Goal: Task Accomplishment & Management: Manage account settings

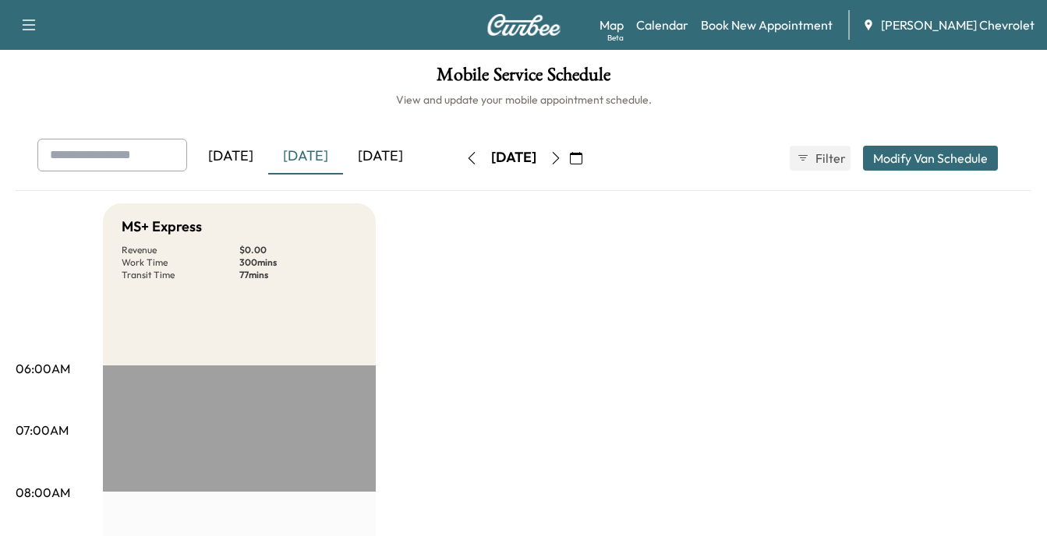
scroll to position [312, 0]
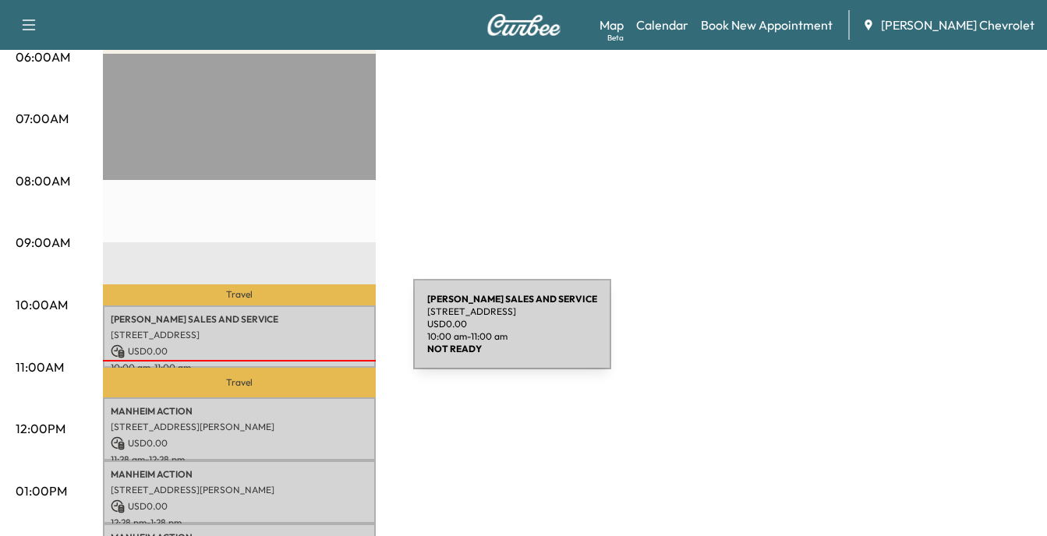
click at [296, 334] on p "[STREET_ADDRESS]" at bounding box center [239, 335] width 257 height 12
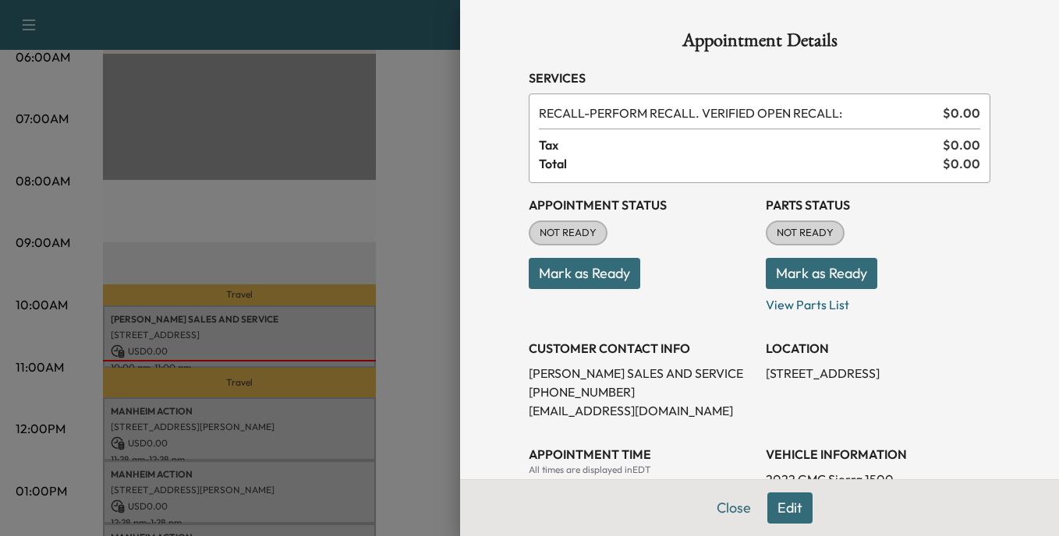
click at [589, 275] on button "Mark as Ready" at bounding box center [584, 273] width 111 height 31
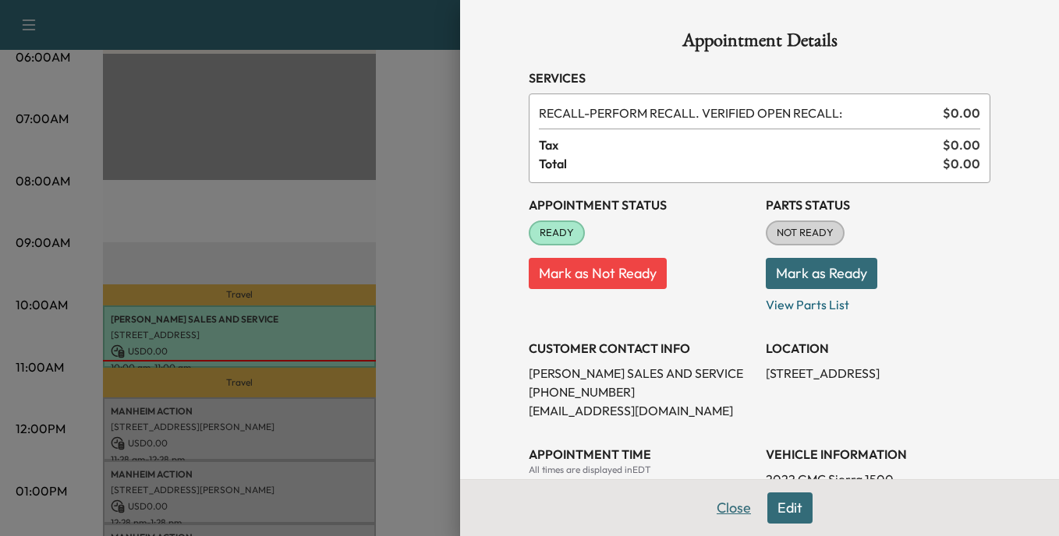
click at [720, 505] on button "Close" at bounding box center [733, 508] width 55 height 31
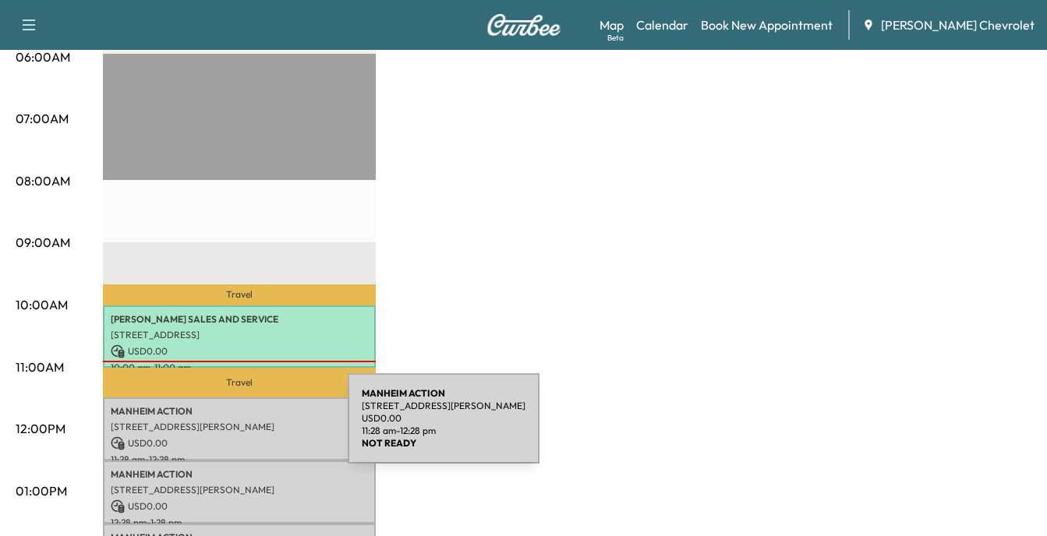
click at [231, 428] on p "[STREET_ADDRESS][PERSON_NAME]" at bounding box center [239, 427] width 257 height 12
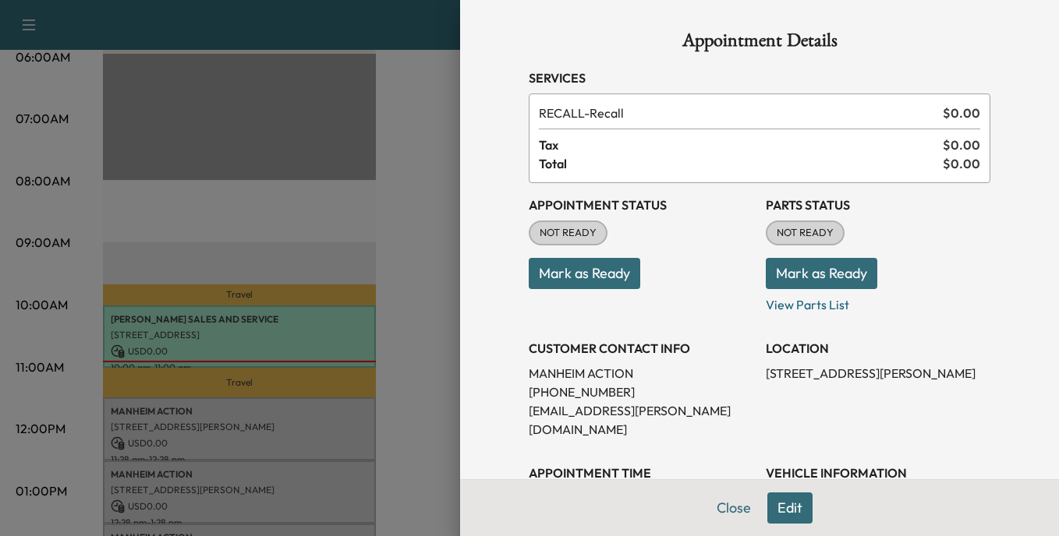
click at [575, 274] on button "Mark as Ready" at bounding box center [584, 273] width 111 height 31
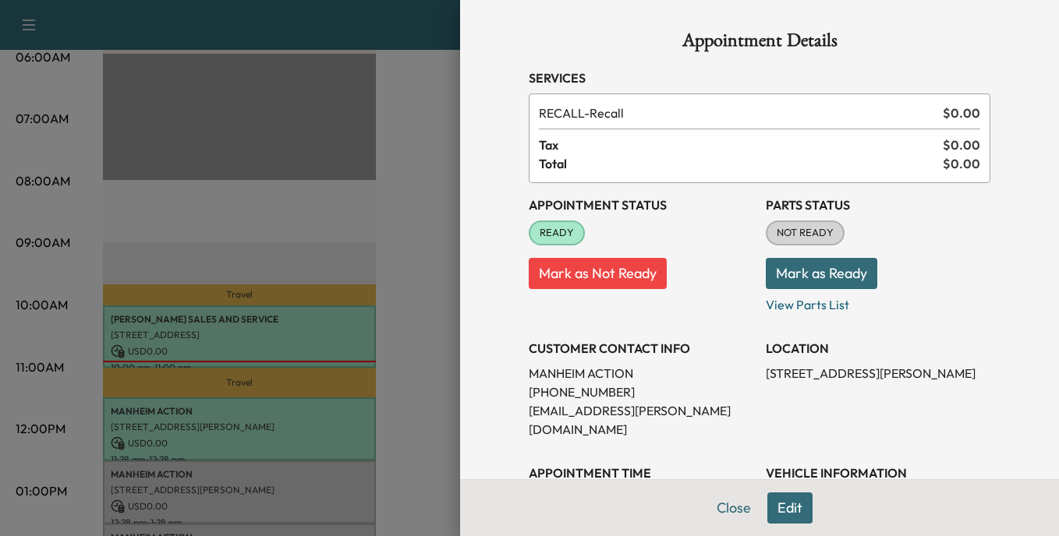
click at [406, 289] on div at bounding box center [529, 268] width 1059 height 536
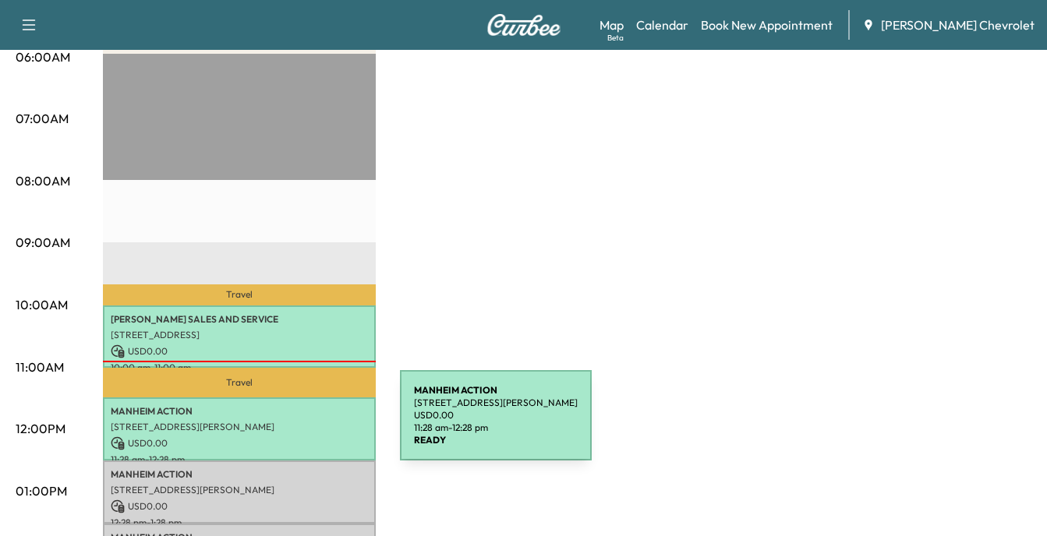
click at [283, 425] on p "[STREET_ADDRESS][PERSON_NAME]" at bounding box center [239, 427] width 257 height 12
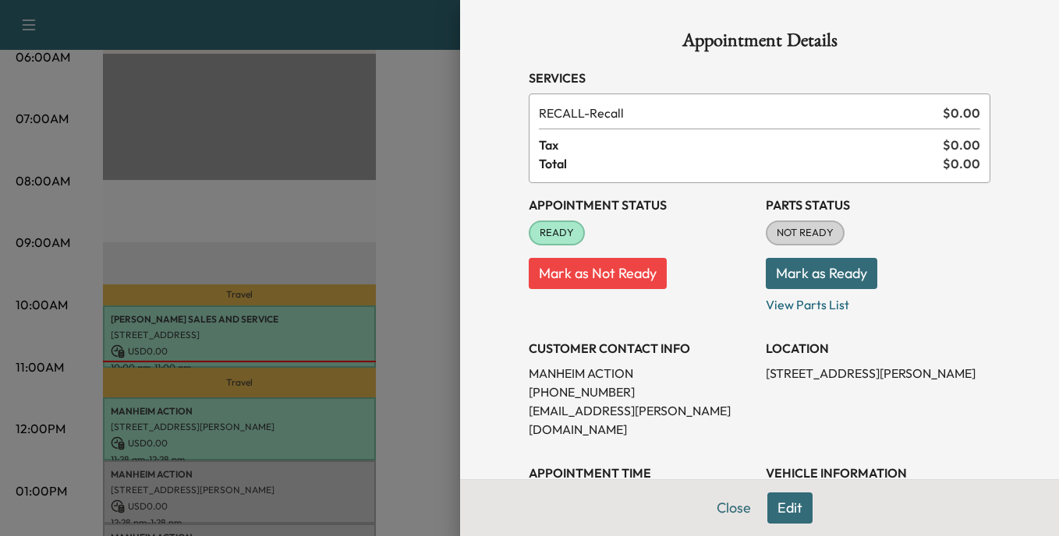
click at [405, 391] on div at bounding box center [529, 268] width 1059 height 536
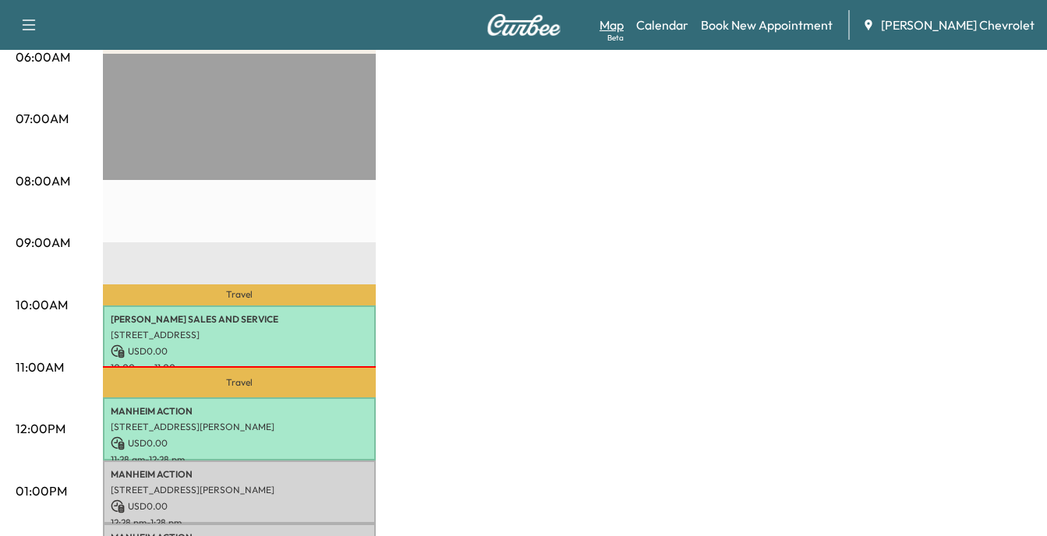
click at [624, 23] on link "Map Beta" at bounding box center [612, 25] width 24 height 19
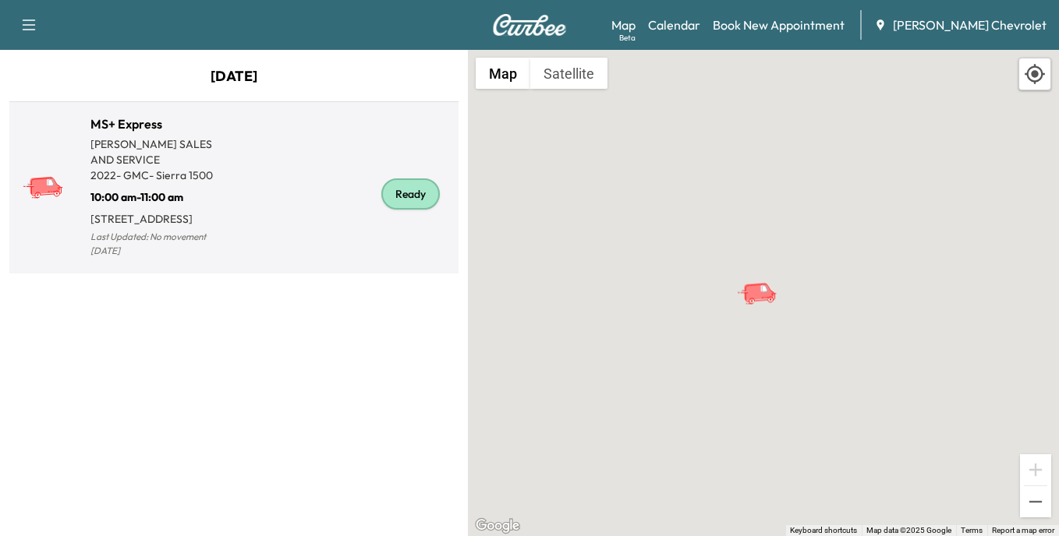
click at [404, 196] on div "Ready" at bounding box center [410, 194] width 58 height 31
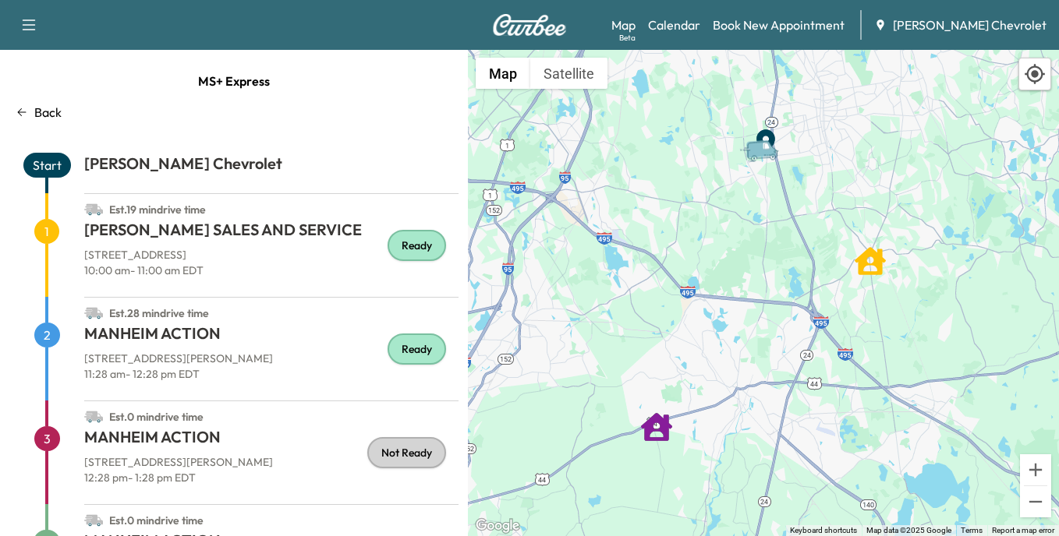
click at [23, 110] on icon at bounding box center [22, 112] width 12 height 12
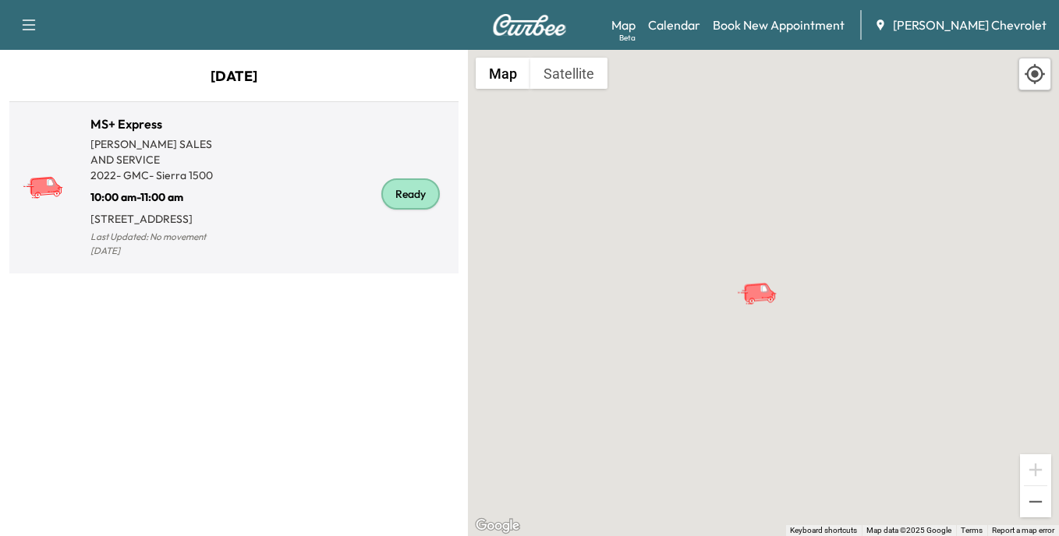
click at [417, 195] on div "Ready" at bounding box center [410, 194] width 58 height 31
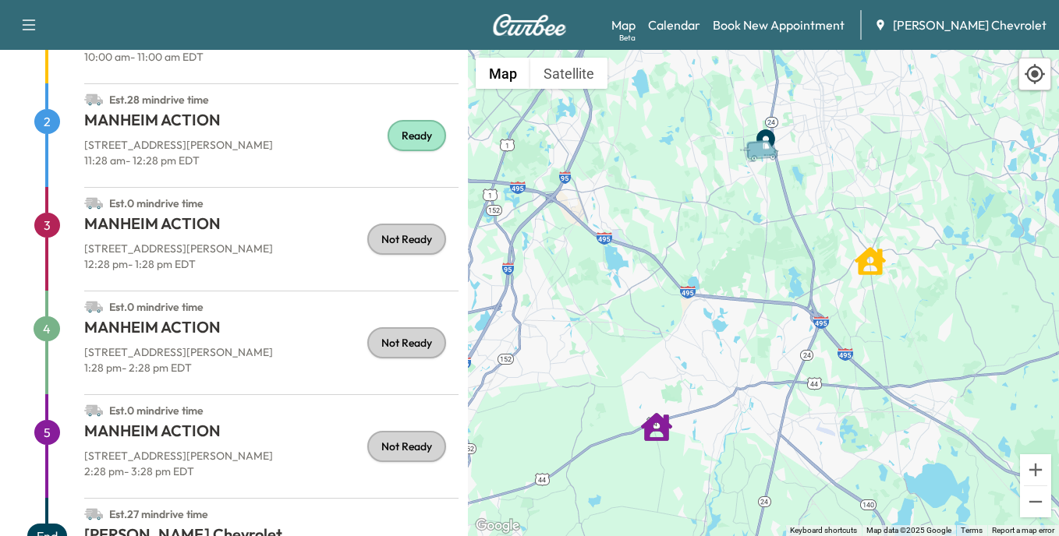
scroll to position [179, 0]
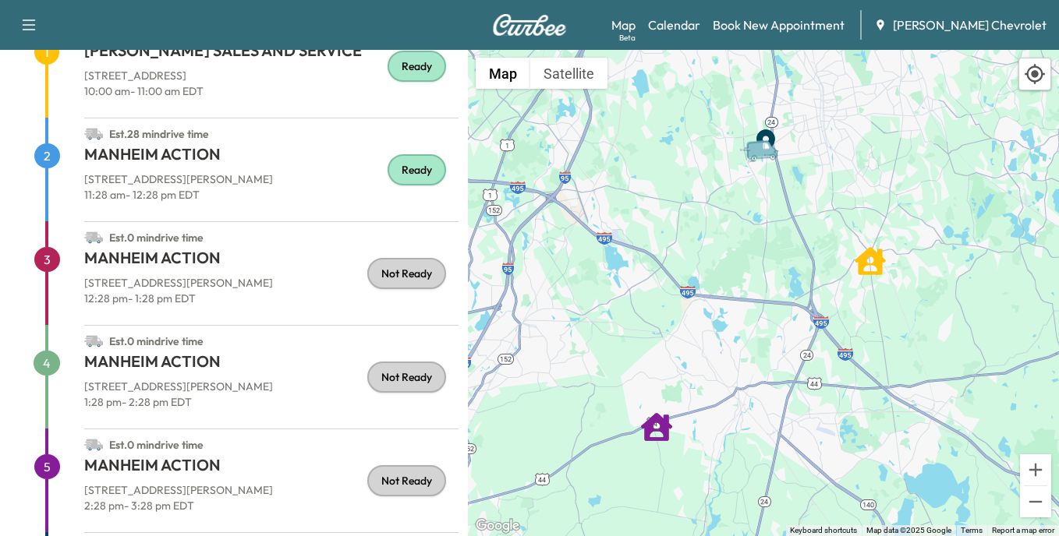
click at [143, 260] on h1 "MANHEIM ACTION" at bounding box center [271, 261] width 374 height 28
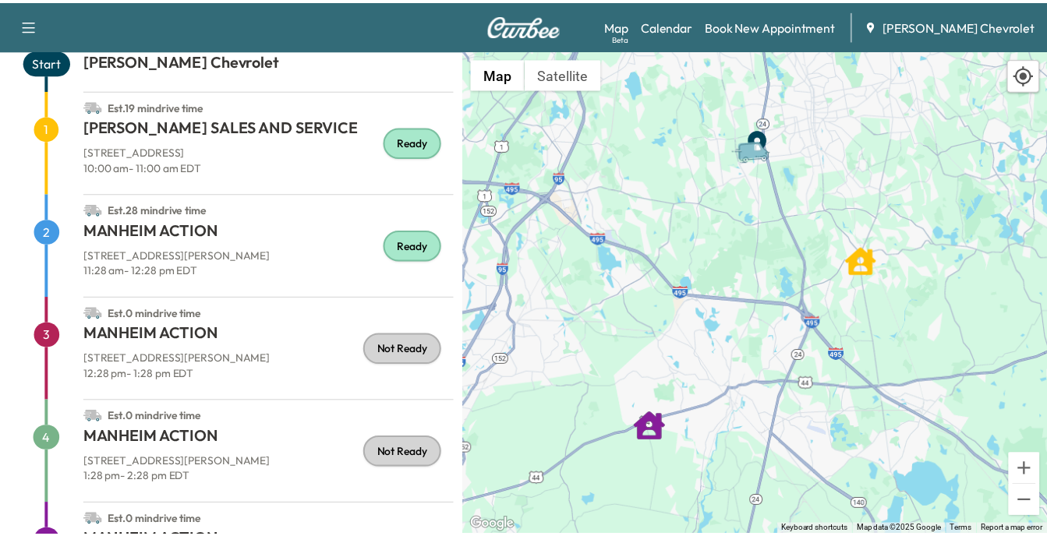
scroll to position [0, 0]
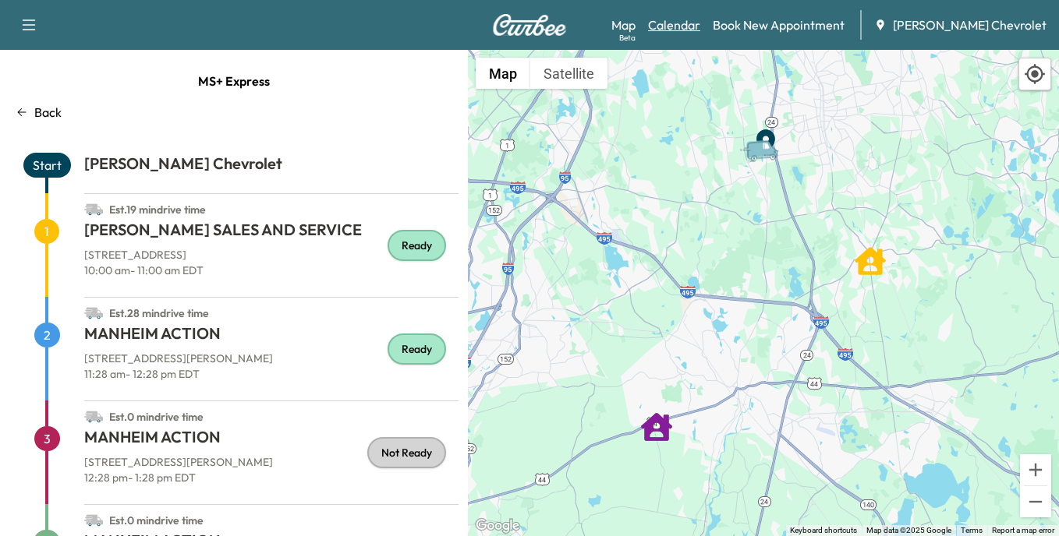
click at [700, 27] on link "Calendar" at bounding box center [674, 25] width 52 height 19
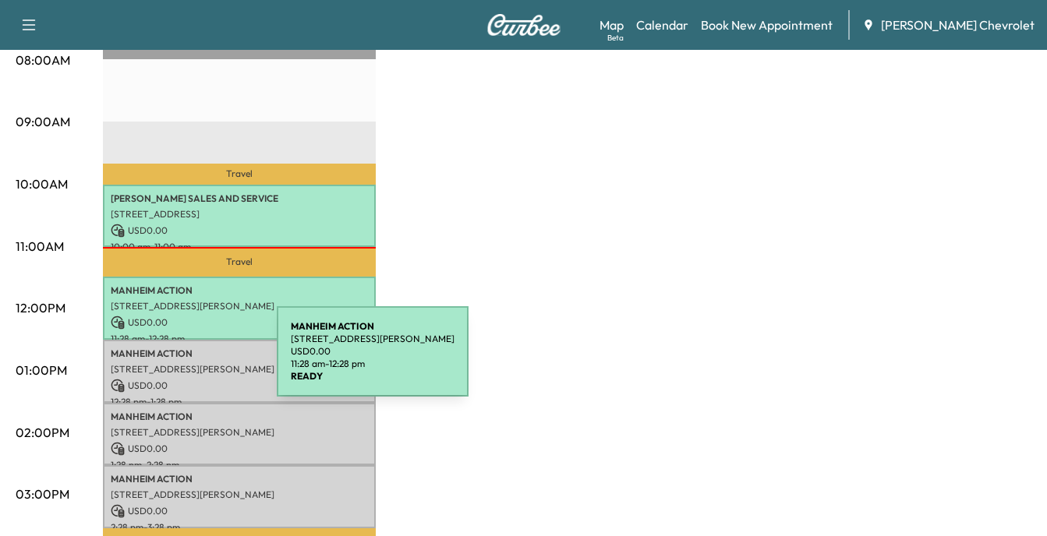
scroll to position [468, 0]
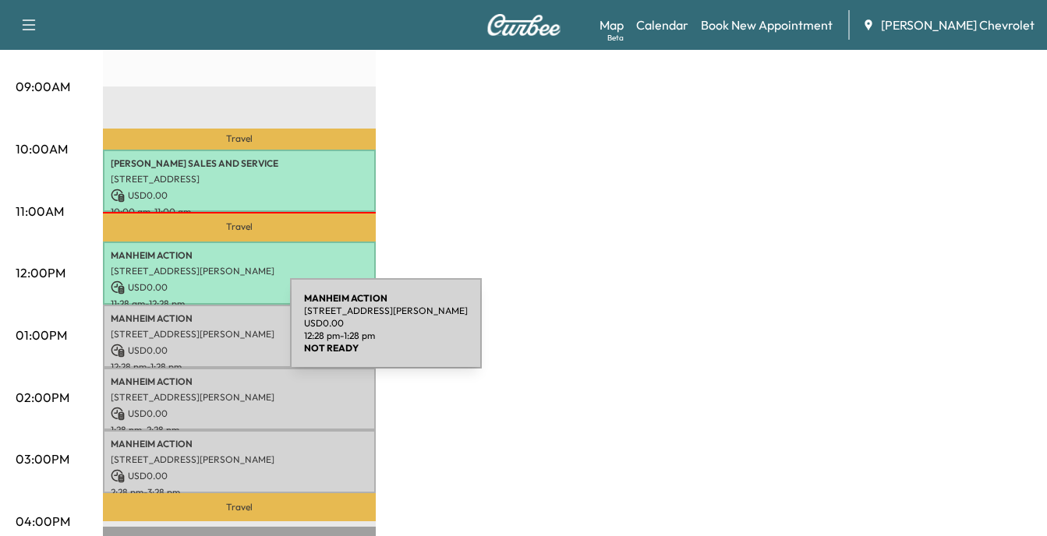
click at [173, 333] on p "[STREET_ADDRESS][PERSON_NAME]" at bounding box center [239, 334] width 257 height 12
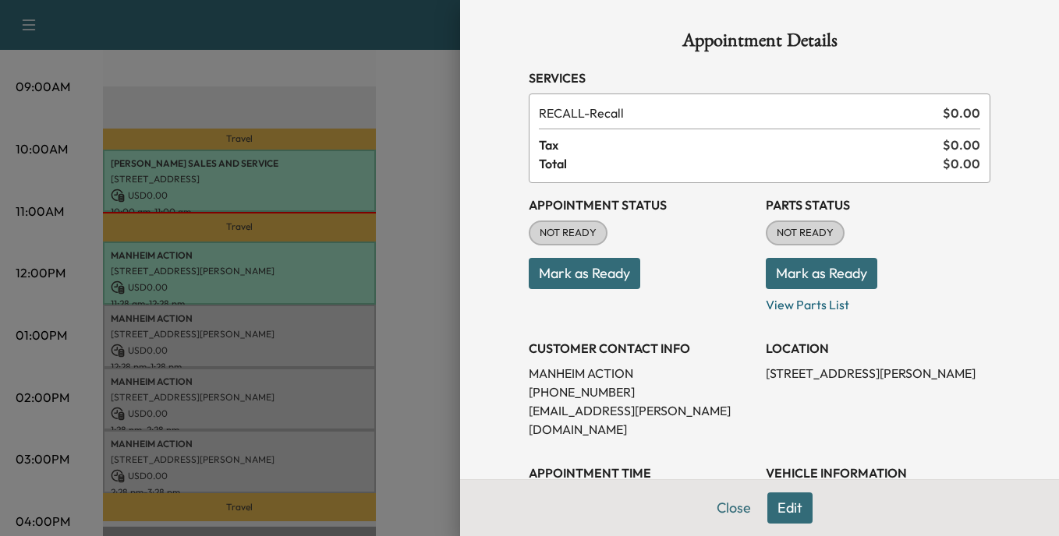
drag, startPoint x: 588, startPoint y: 275, endPoint x: 597, endPoint y: 274, distance: 9.5
click at [589, 274] on button "Mark as Ready" at bounding box center [584, 273] width 111 height 31
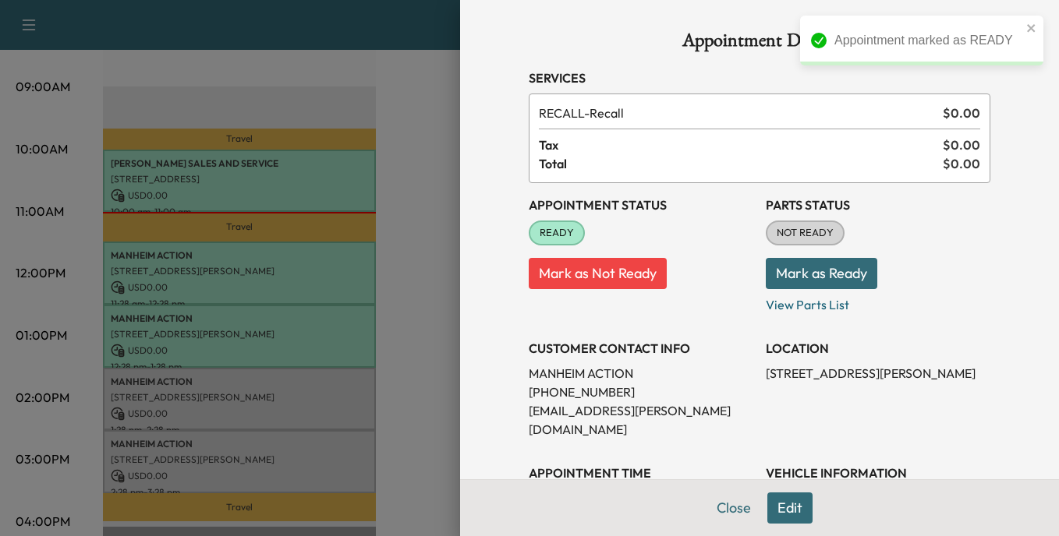
click at [839, 274] on button "Mark as Ready" at bounding box center [821, 273] width 111 height 31
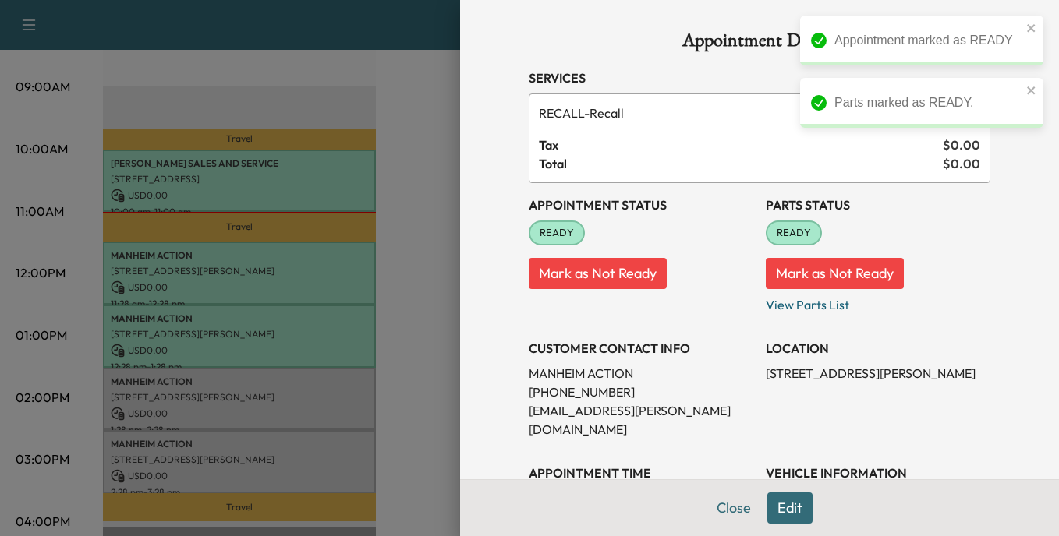
click at [233, 386] on div at bounding box center [529, 268] width 1059 height 536
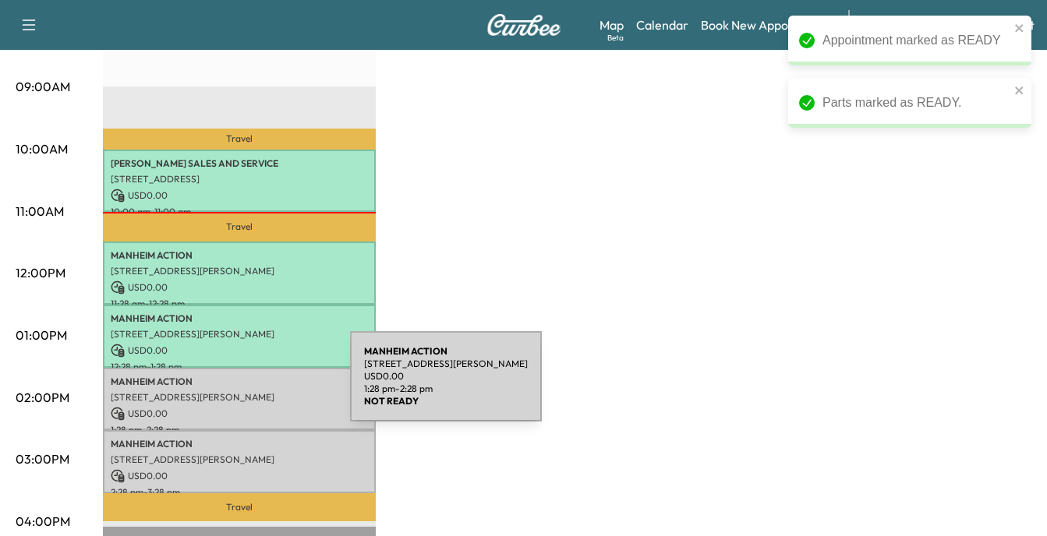
click at [233, 391] on p "[STREET_ADDRESS][PERSON_NAME]" at bounding box center [239, 397] width 257 height 12
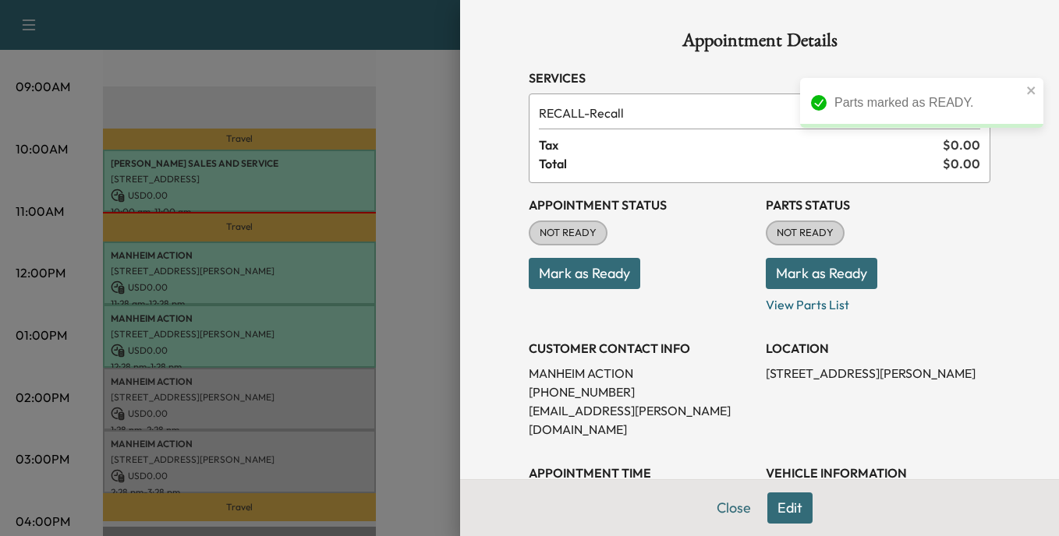
click at [577, 269] on button "Mark as Ready" at bounding box center [584, 273] width 111 height 31
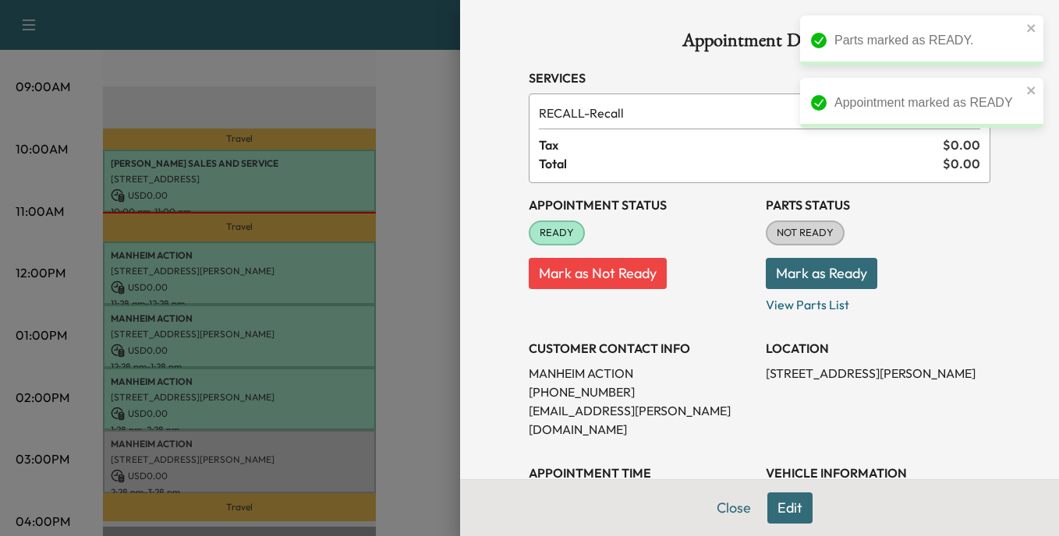
click at [814, 278] on button "Mark as Ready" at bounding box center [821, 273] width 111 height 31
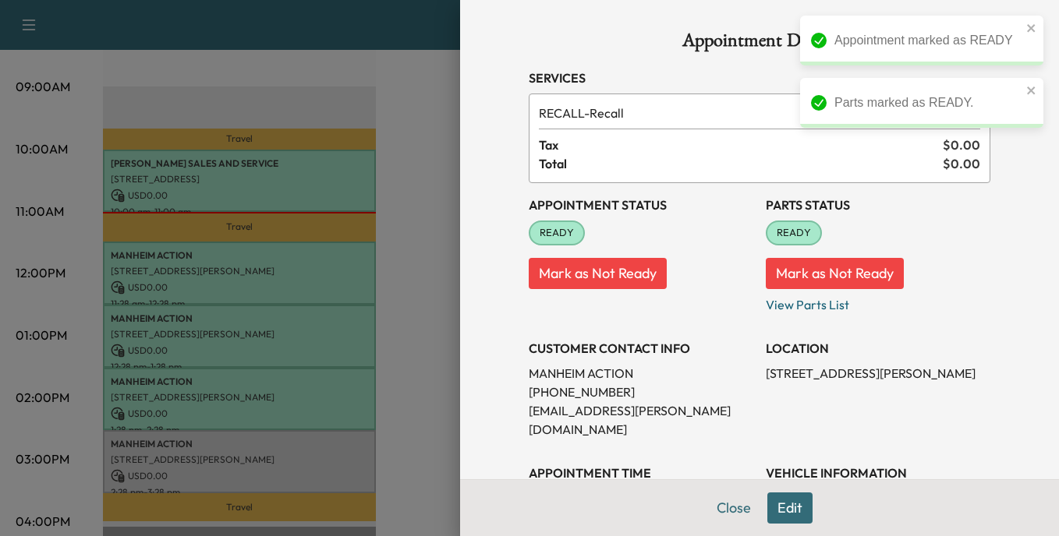
click at [198, 458] on div at bounding box center [529, 268] width 1059 height 536
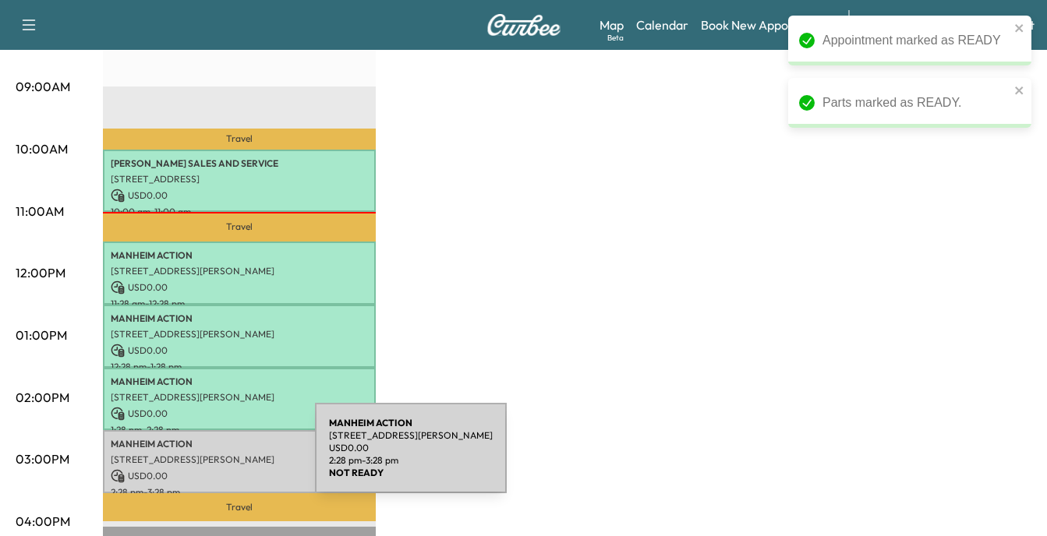
click at [198, 458] on p "[STREET_ADDRESS][PERSON_NAME]" at bounding box center [239, 460] width 257 height 12
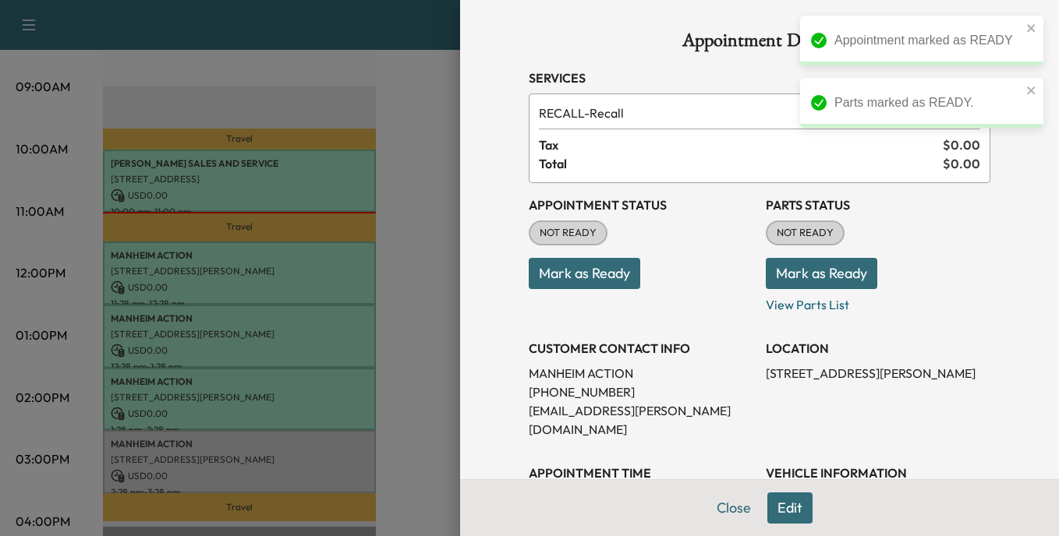
drag, startPoint x: 568, startPoint y: 273, endPoint x: 582, endPoint y: 272, distance: 14.1
click at [571, 272] on button "Mark as Ready" at bounding box center [584, 273] width 111 height 31
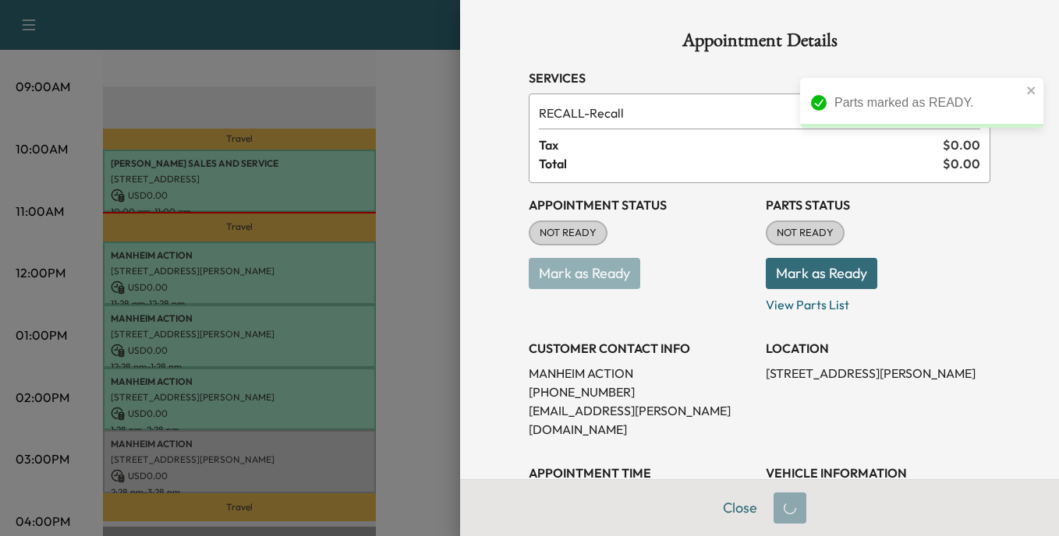
click at [812, 275] on button "Mark as Ready" at bounding box center [821, 273] width 111 height 31
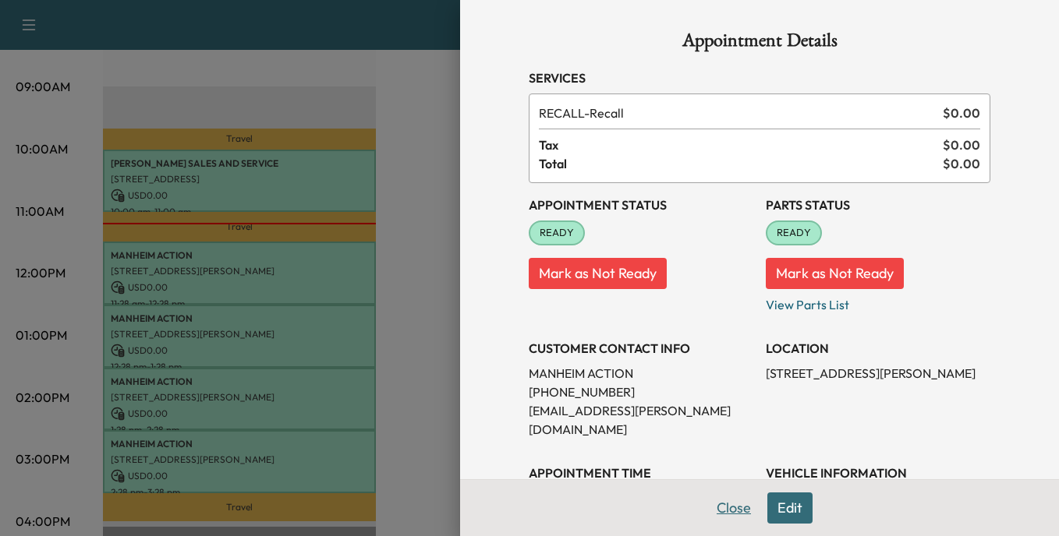
click at [715, 505] on button "Close" at bounding box center [733, 508] width 55 height 31
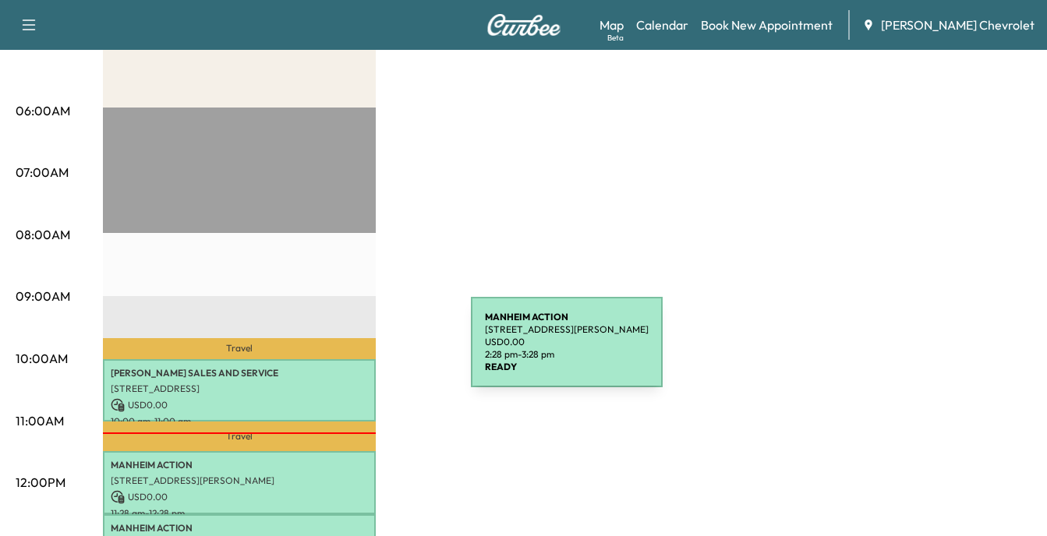
scroll to position [234, 0]
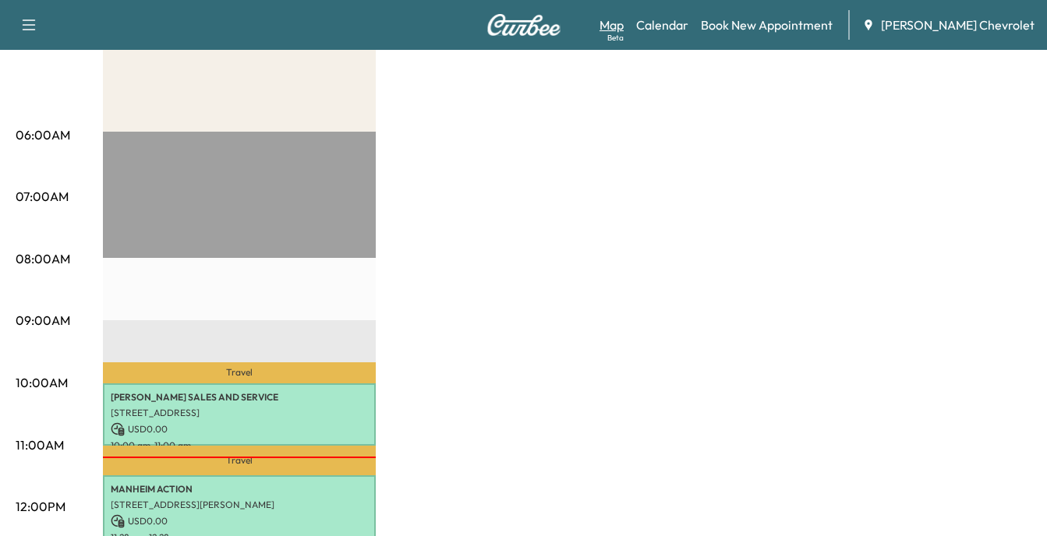
click at [624, 23] on link "Map Beta" at bounding box center [612, 25] width 24 height 19
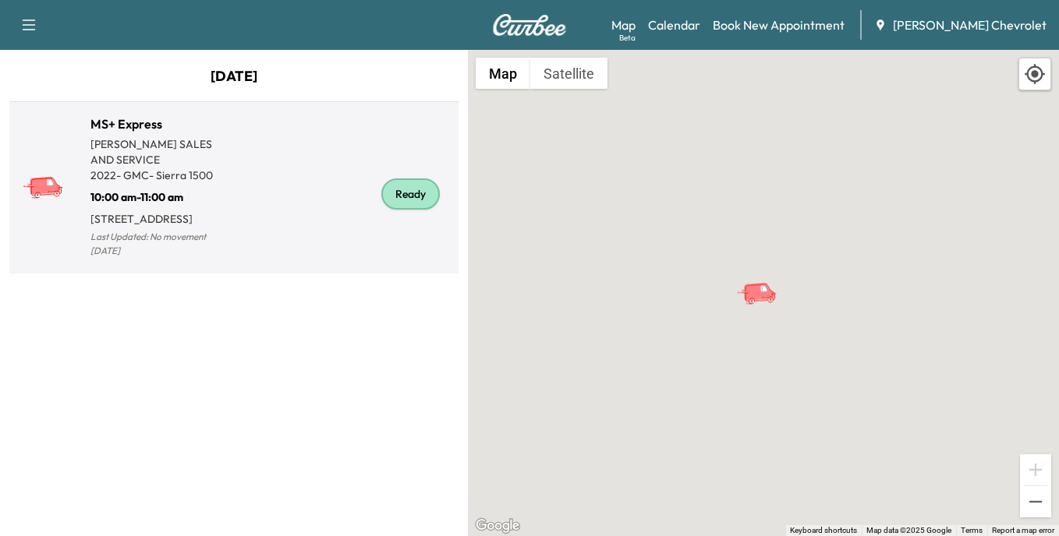
click at [407, 196] on div "Ready" at bounding box center [410, 194] width 58 height 31
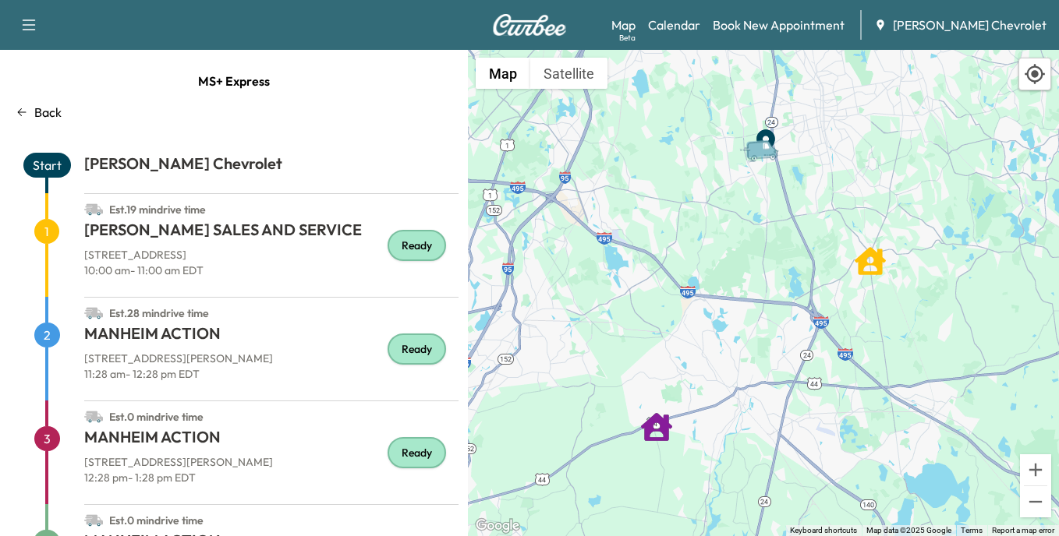
click at [192, 237] on h1 "LABELLE SALES AND SERVICE" at bounding box center [271, 233] width 374 height 28
click at [635, 20] on link "Map Beta" at bounding box center [623, 25] width 24 height 19
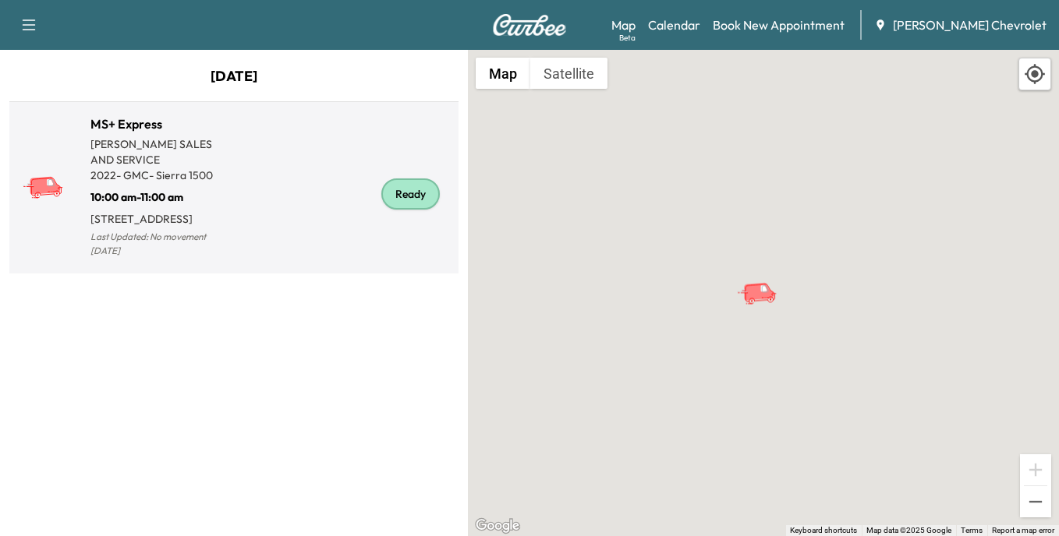
click at [413, 196] on div "Ready" at bounding box center [410, 194] width 58 height 31
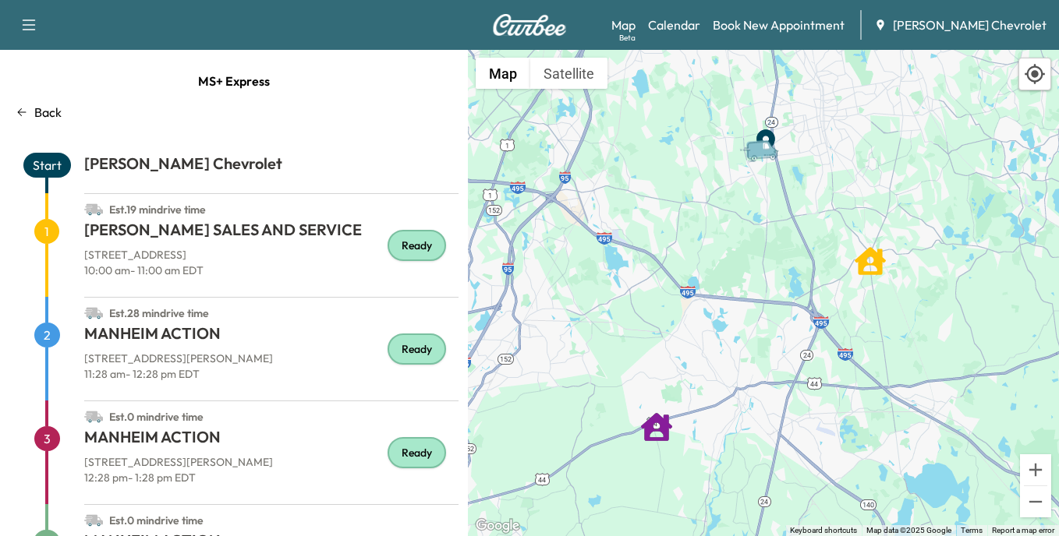
click at [173, 235] on h1 "LABELLE SALES AND SERVICE" at bounding box center [271, 233] width 374 height 28
click at [635, 26] on link "Map Beta" at bounding box center [623, 25] width 24 height 19
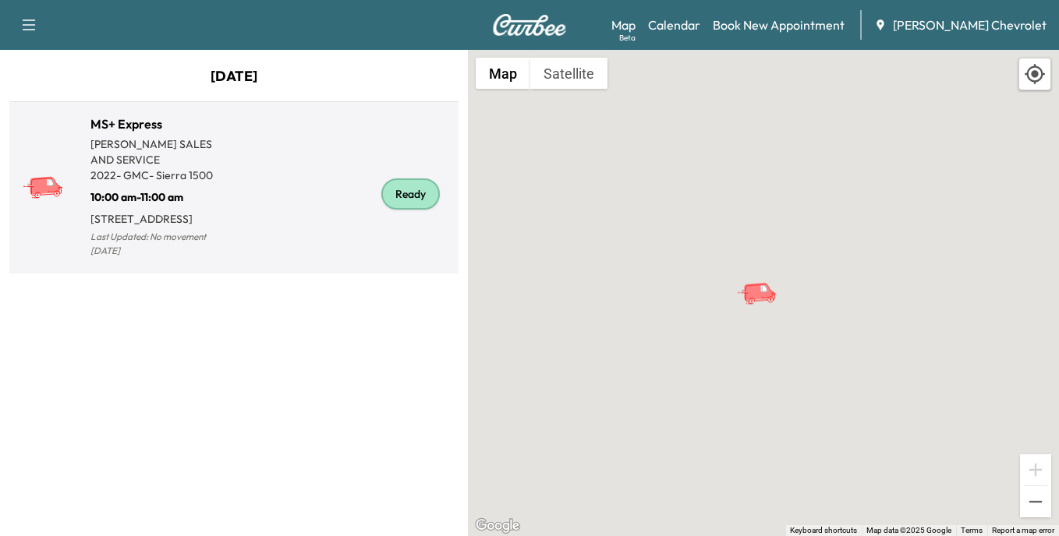
click at [413, 193] on div "Ready" at bounding box center [410, 194] width 58 height 31
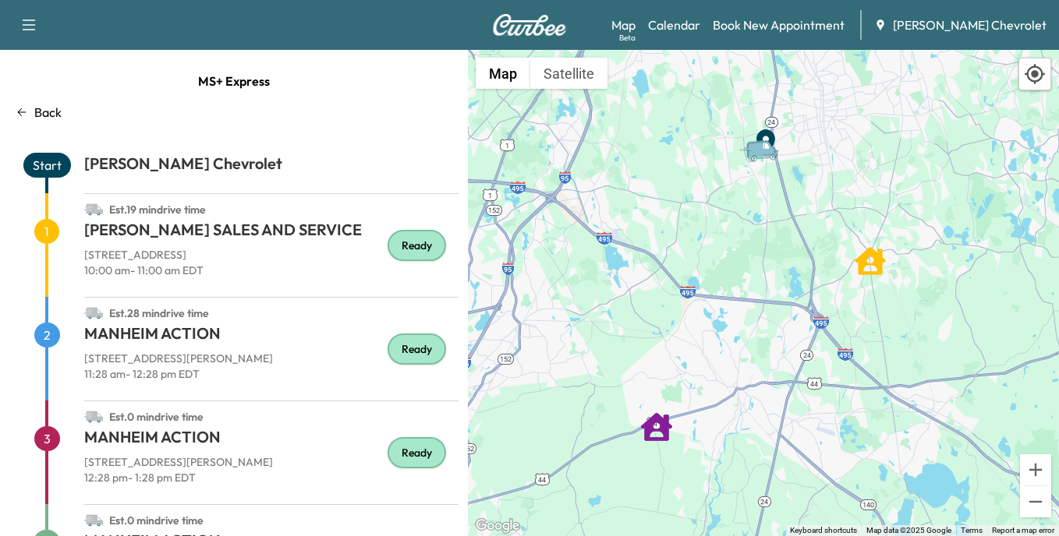
click at [870, 269] on icon "LABELLE SALES AND SERVICE" at bounding box center [869, 261] width 31 height 31
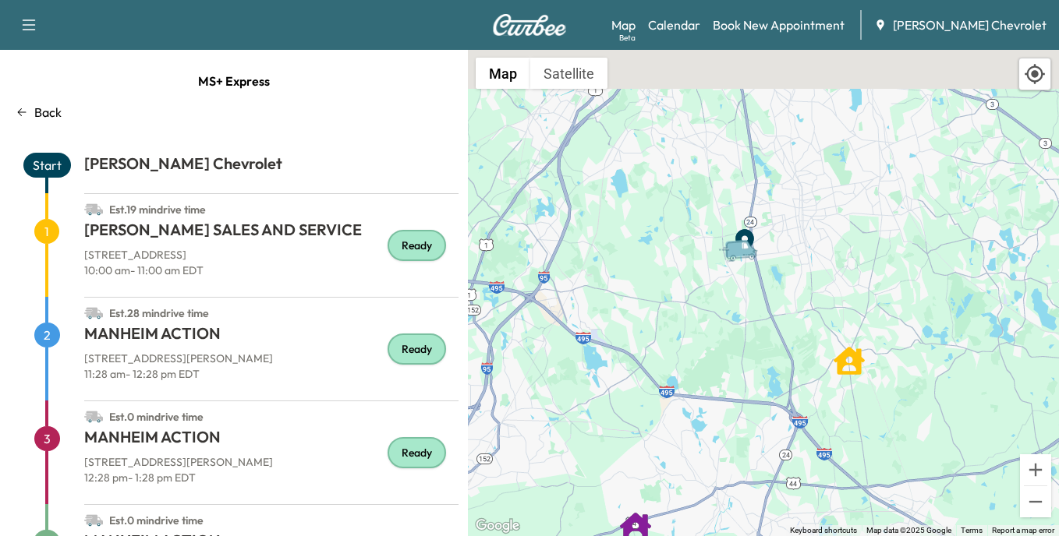
drag, startPoint x: 738, startPoint y: 216, endPoint x: 717, endPoint y: 320, distance: 106.6
click at [717, 321] on div "To activate drag with keyboard, press Alt + Enter. Once in keyboard drag state,…" at bounding box center [763, 293] width 591 height 486
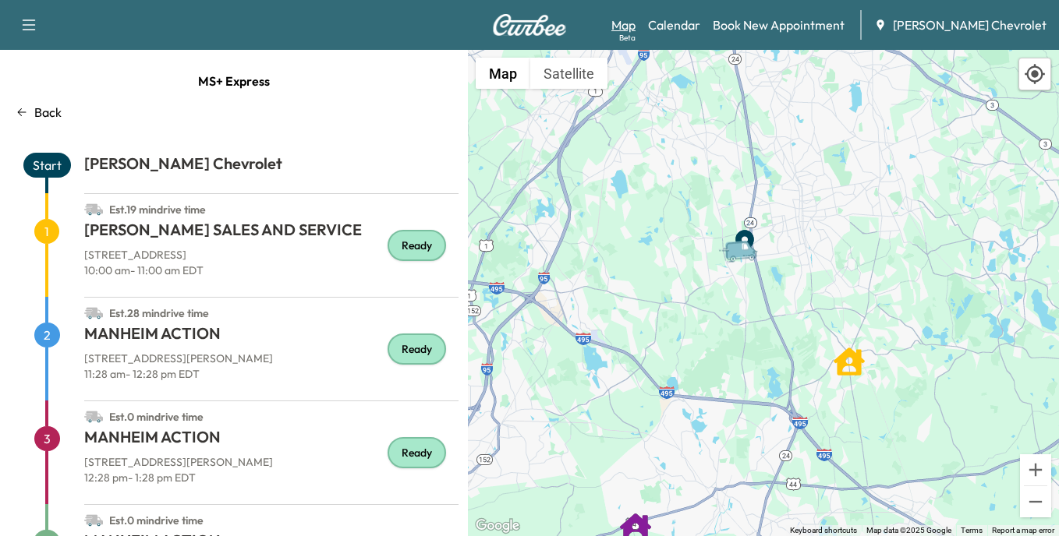
click at [635, 27] on link "Map Beta" at bounding box center [623, 25] width 24 height 19
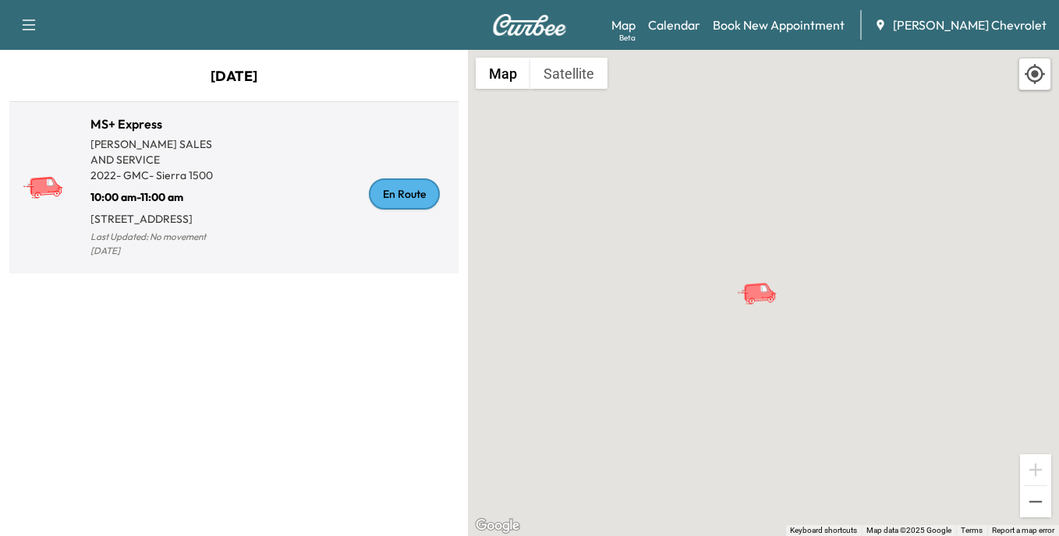
click at [409, 200] on div "En Route" at bounding box center [404, 194] width 71 height 31
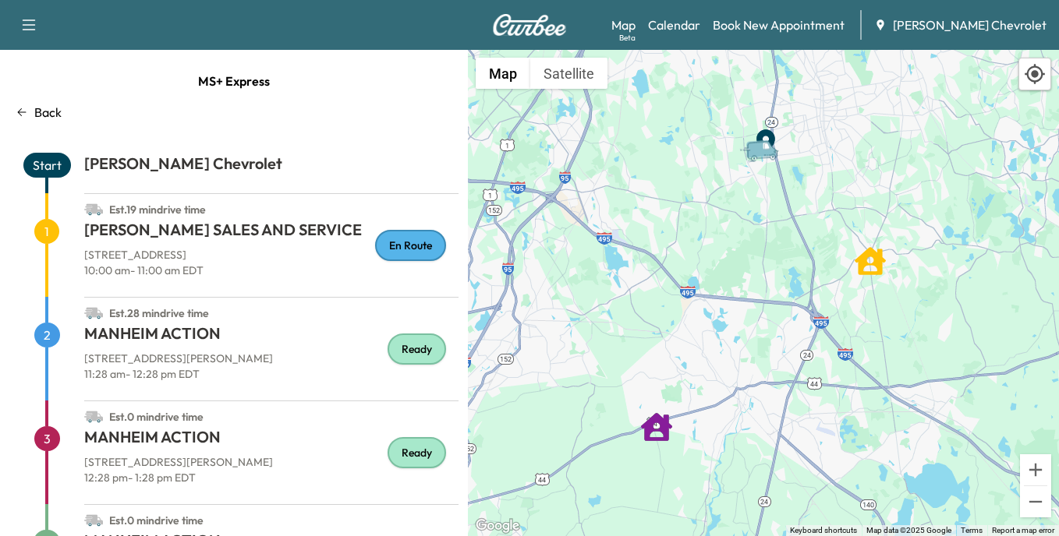
click at [187, 227] on h1 "LABELLE SALES AND SERVICE" at bounding box center [271, 233] width 374 height 28
click at [711, 207] on div "To activate drag with keyboard, press Alt + Enter. Once in keyboard drag state,…" at bounding box center [763, 293] width 591 height 486
click at [385, 240] on div "En Route" at bounding box center [410, 245] width 71 height 31
click at [173, 228] on h1 "LABELLE SALES AND SERVICE" at bounding box center [271, 233] width 374 height 28
click at [635, 27] on link "Map Beta" at bounding box center [623, 25] width 24 height 19
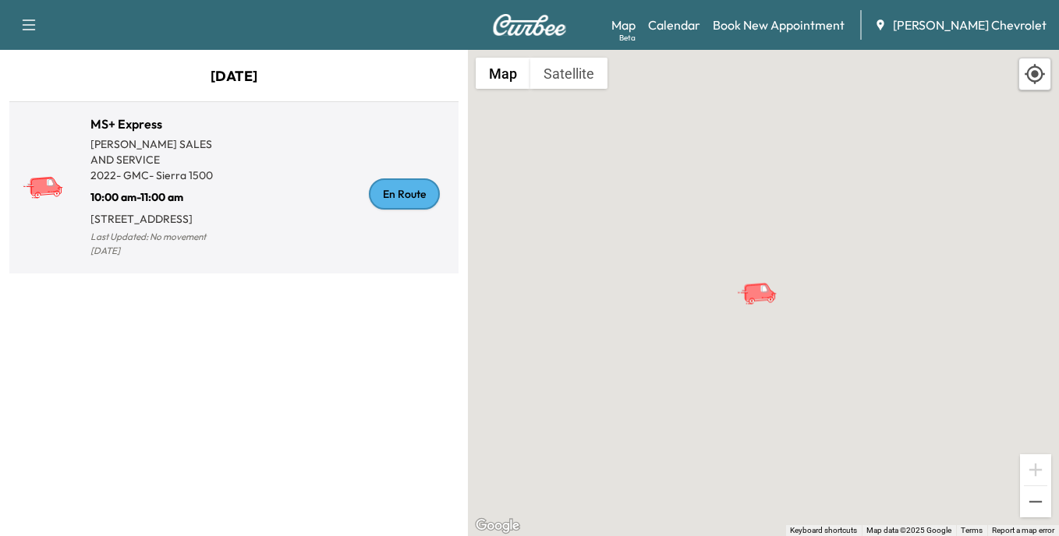
click at [411, 200] on div "En Route" at bounding box center [404, 194] width 71 height 31
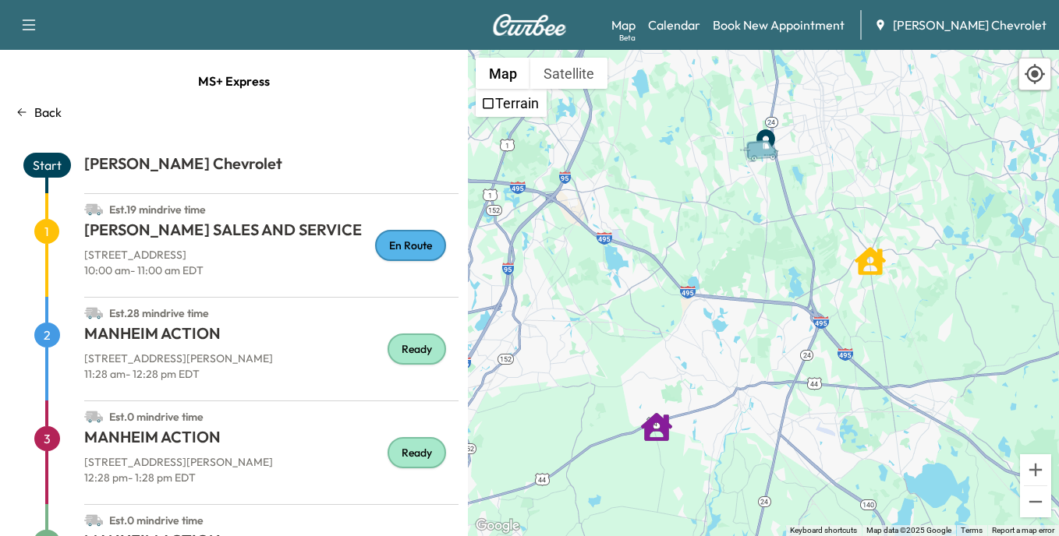
click at [386, 252] on div "En Route" at bounding box center [410, 245] width 71 height 31
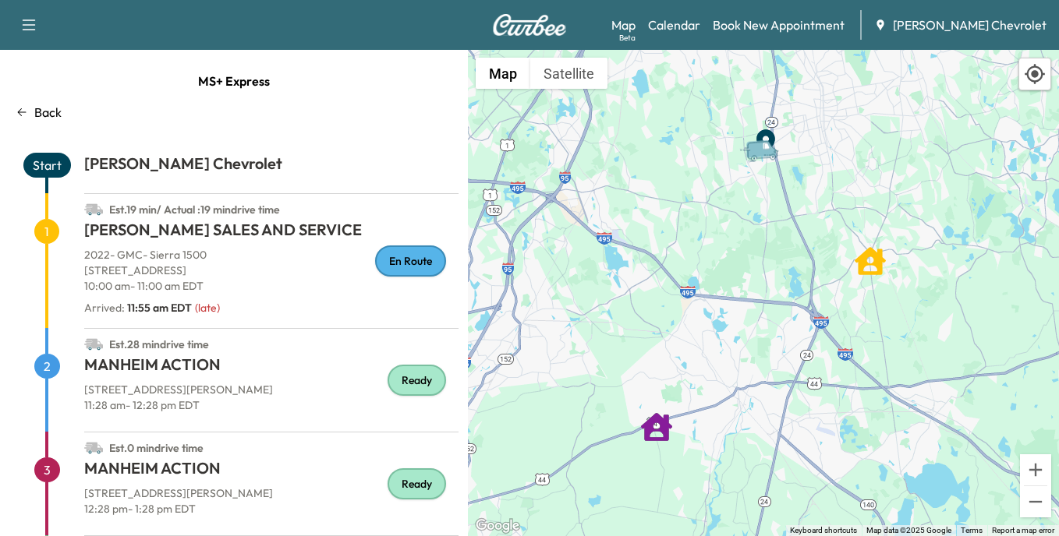
click at [405, 263] on div "En Route" at bounding box center [410, 261] width 71 height 31
click at [396, 256] on div "En Route" at bounding box center [410, 261] width 71 height 31
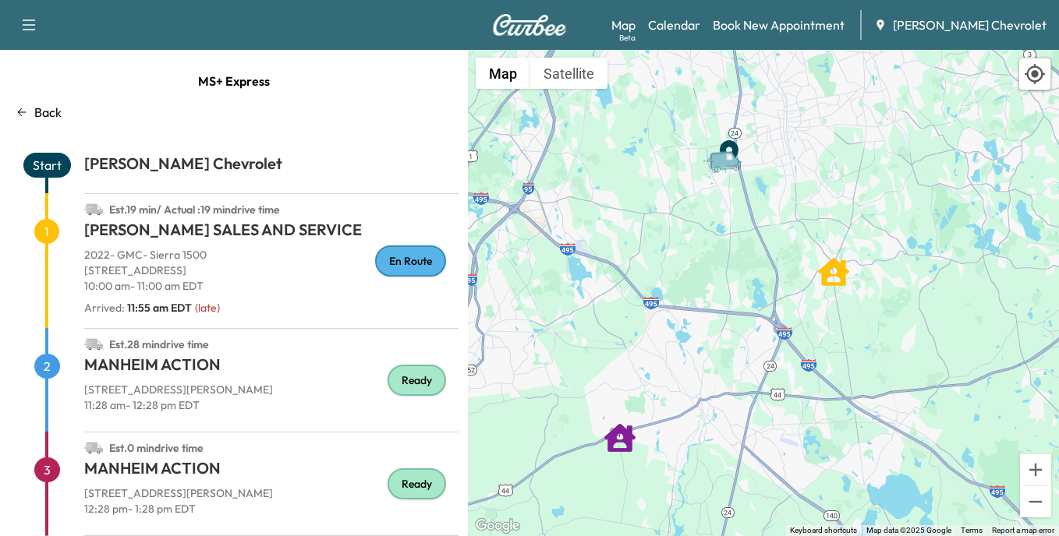
drag, startPoint x: 764, startPoint y: 153, endPoint x: 753, endPoint y: 184, distance: 33.0
click at [732, 164] on g "Van" at bounding box center [722, 161] width 41 height 22
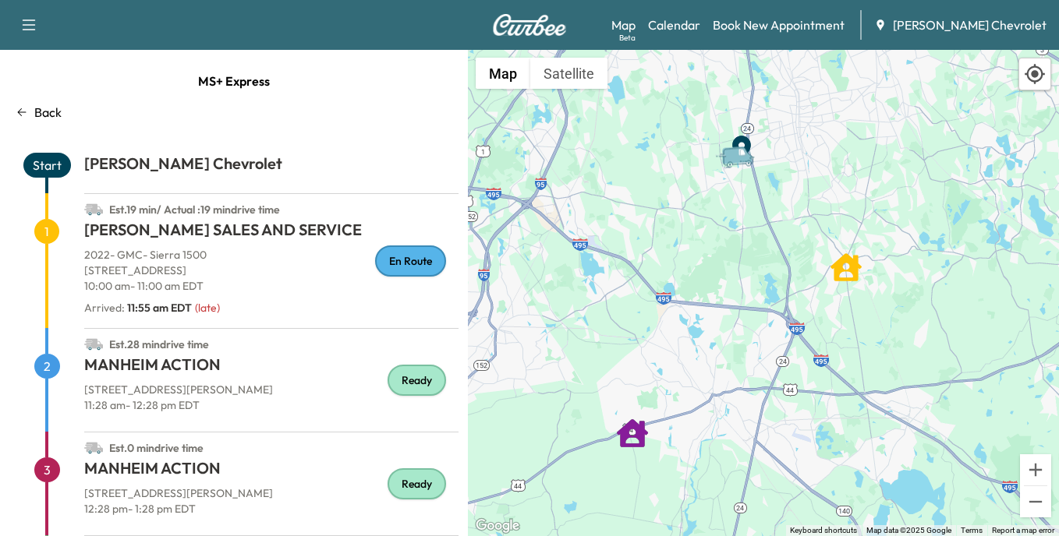
click at [384, 264] on div "En Route" at bounding box center [410, 261] width 71 height 31
click at [635, 28] on link "Map Beta" at bounding box center [623, 25] width 24 height 19
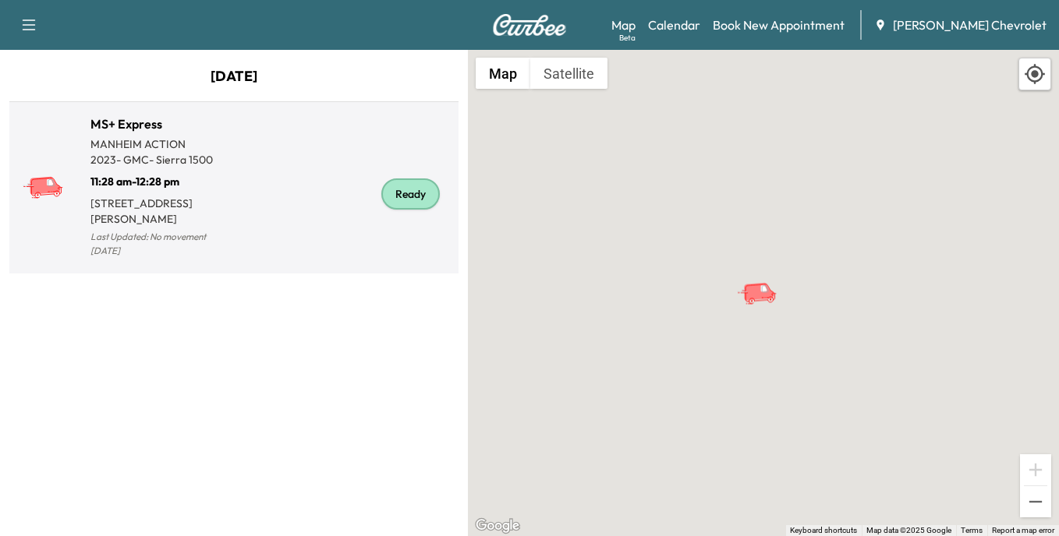
click at [201, 172] on p "11:28 am - 12:28 pm" at bounding box center [161, 179] width 143 height 22
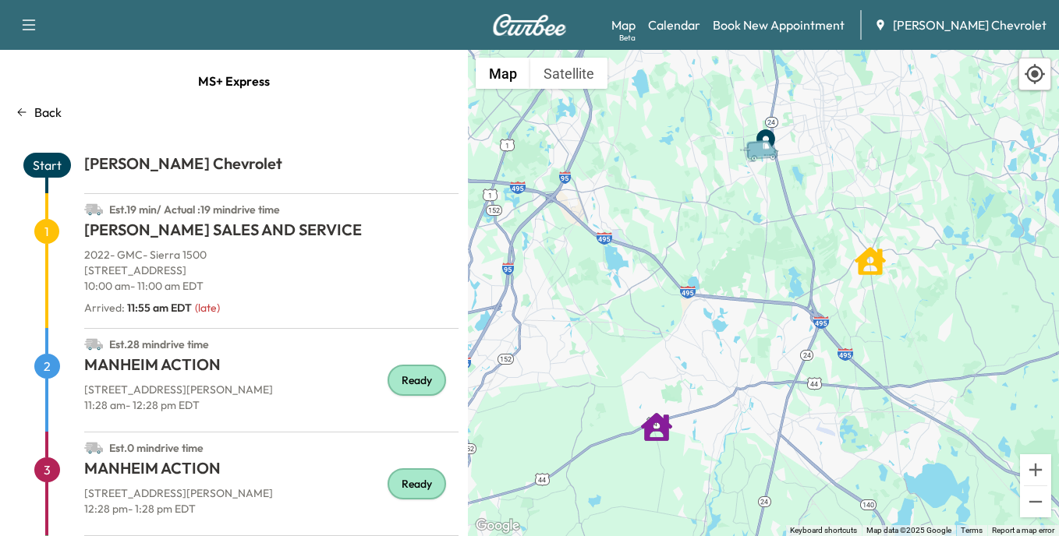
click at [310, 266] on p "292 Bedford St, Bridgewater, MA 02324" at bounding box center [271, 271] width 374 height 16
click at [407, 380] on div "Ready" at bounding box center [416, 380] width 58 height 31
click at [635, 23] on link "Map Beta" at bounding box center [623, 25] width 24 height 19
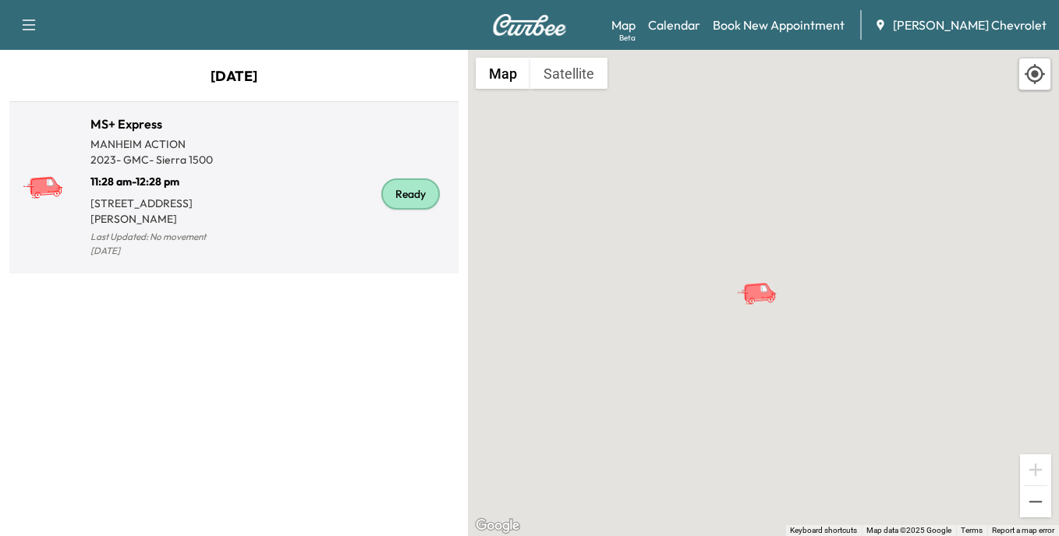
click at [413, 189] on div "Ready" at bounding box center [410, 194] width 58 height 31
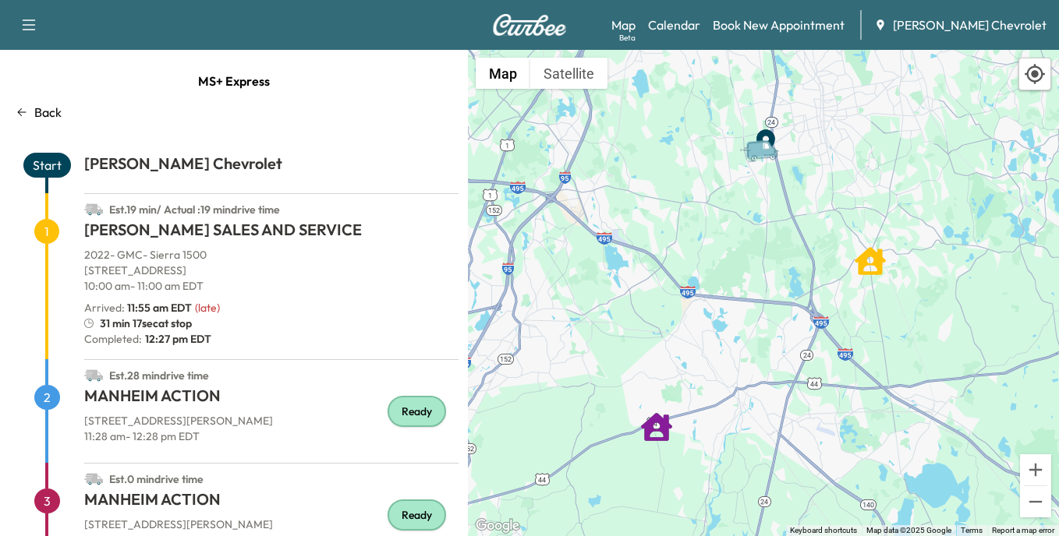
click at [413, 416] on div "Ready" at bounding box center [416, 411] width 58 height 31
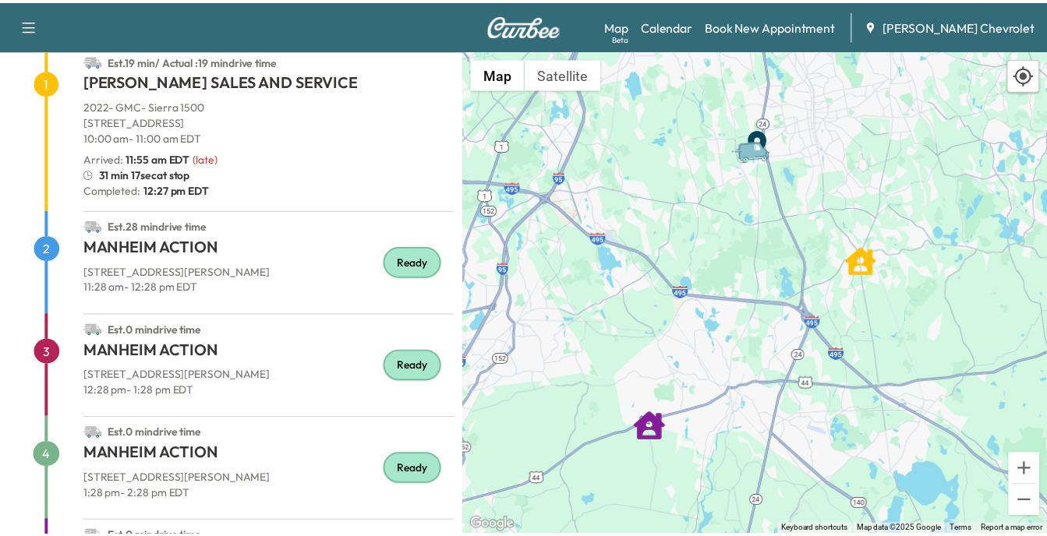
scroll to position [86, 0]
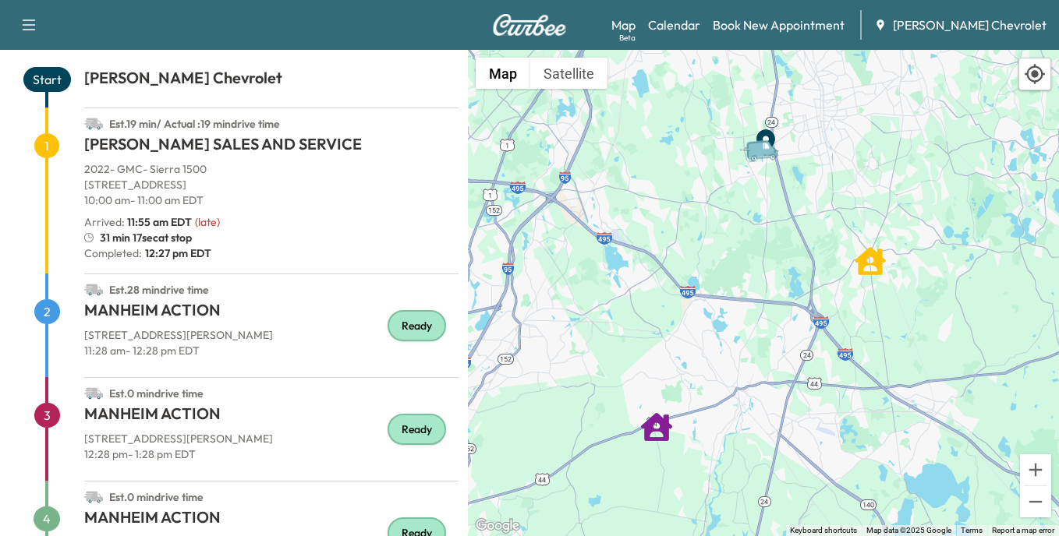
click at [396, 318] on div "Ready" at bounding box center [416, 325] width 58 height 31
click at [399, 328] on div "Ready" at bounding box center [416, 325] width 58 height 31
click at [398, 329] on div "Ready" at bounding box center [416, 325] width 58 height 31
click at [416, 324] on div "Ready" at bounding box center [416, 325] width 58 height 31
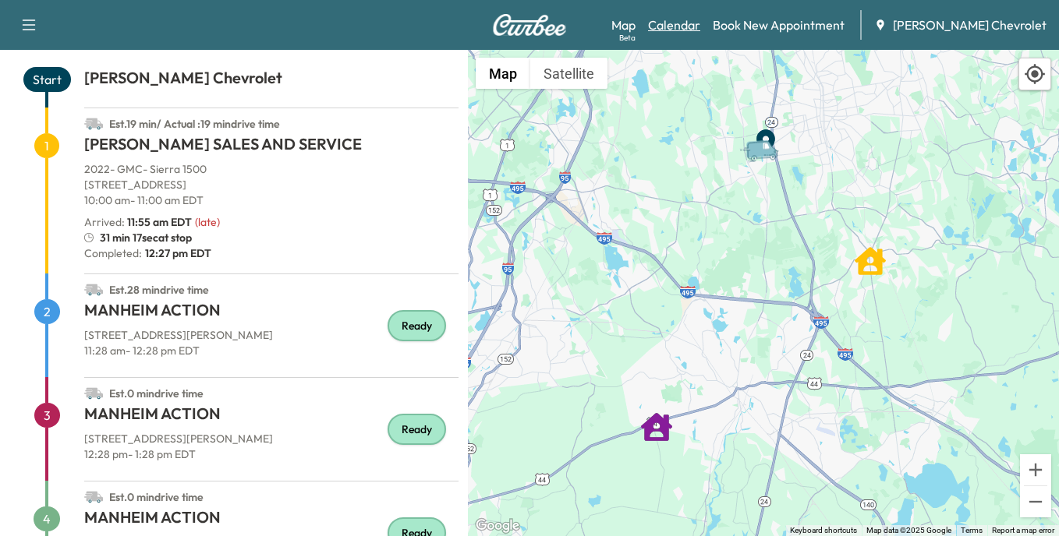
click at [699, 19] on link "Calendar" at bounding box center [674, 25] width 52 height 19
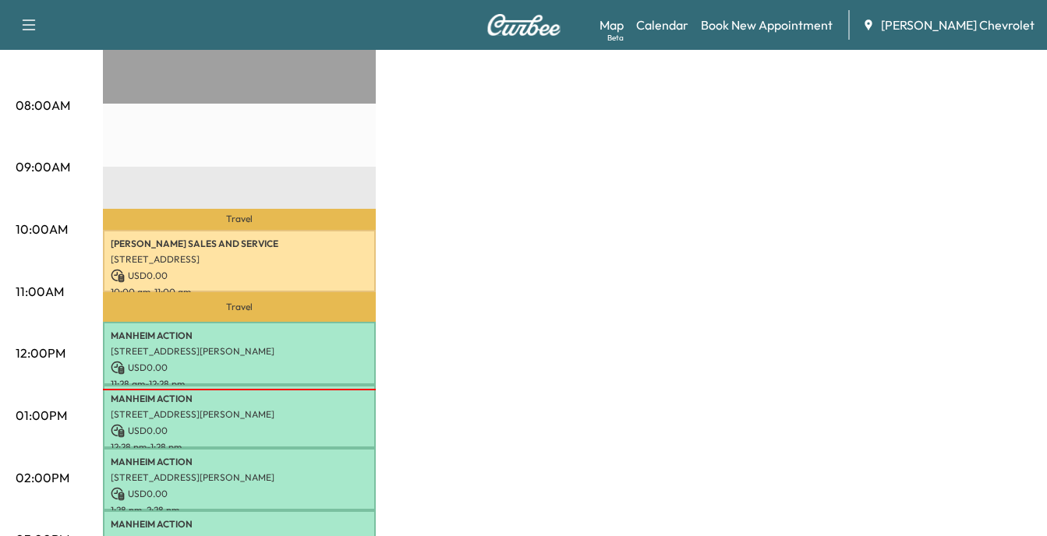
scroll to position [390, 0]
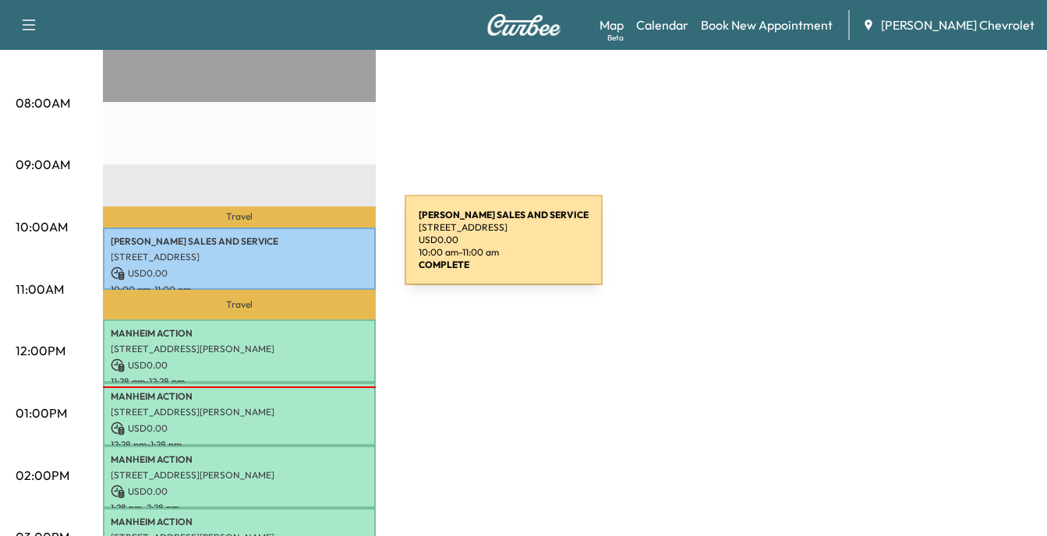
click at [288, 251] on p "[STREET_ADDRESS]" at bounding box center [239, 257] width 257 height 12
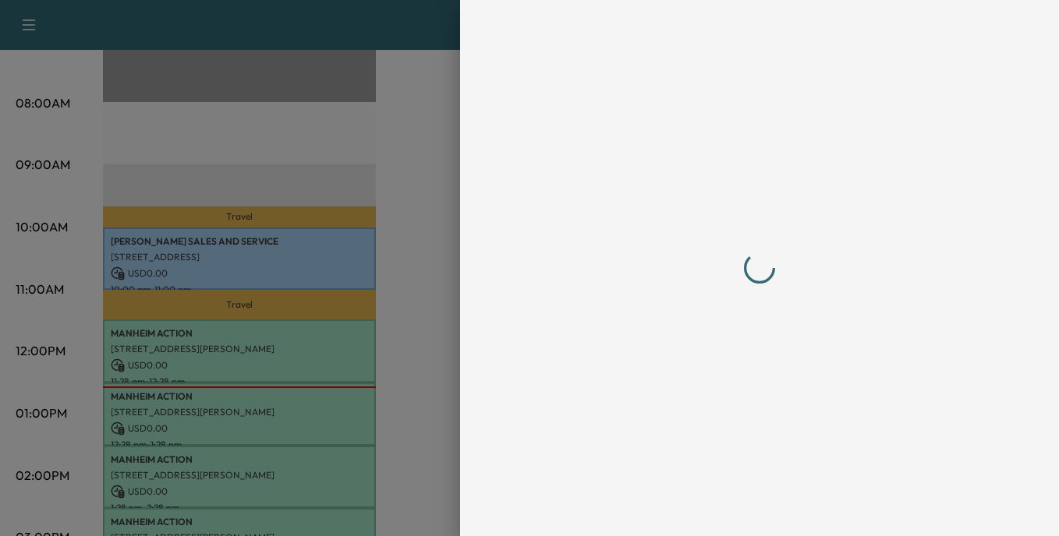
click at [288, 249] on div at bounding box center [529, 268] width 1059 height 536
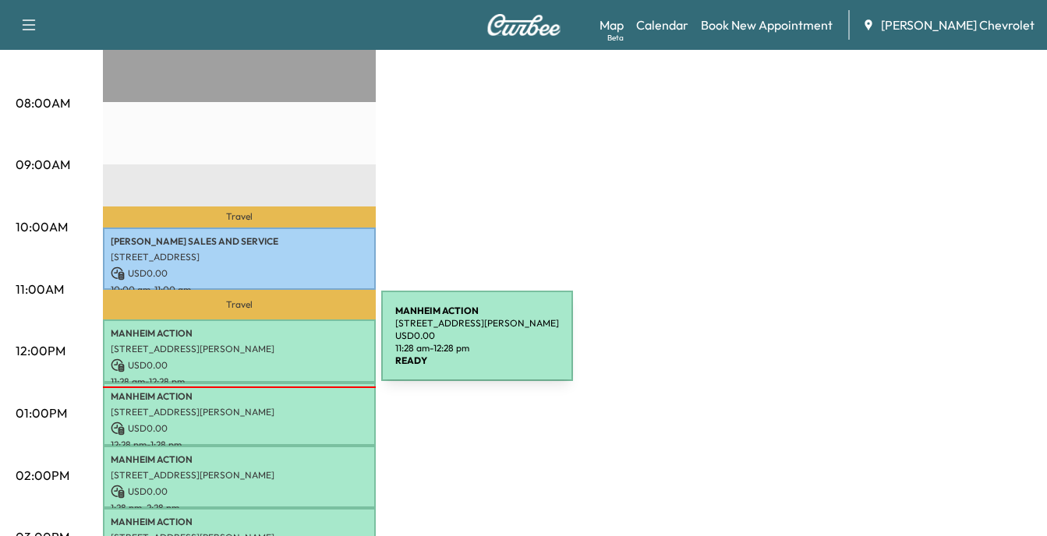
click at [264, 345] on p "[STREET_ADDRESS][PERSON_NAME]" at bounding box center [239, 349] width 257 height 12
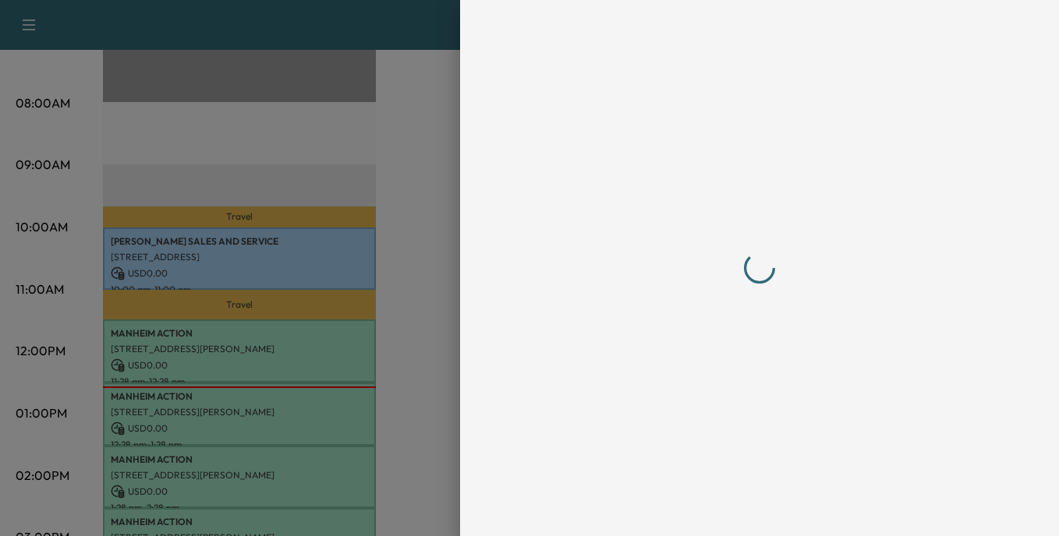
click at [264, 345] on div at bounding box center [529, 268] width 1059 height 536
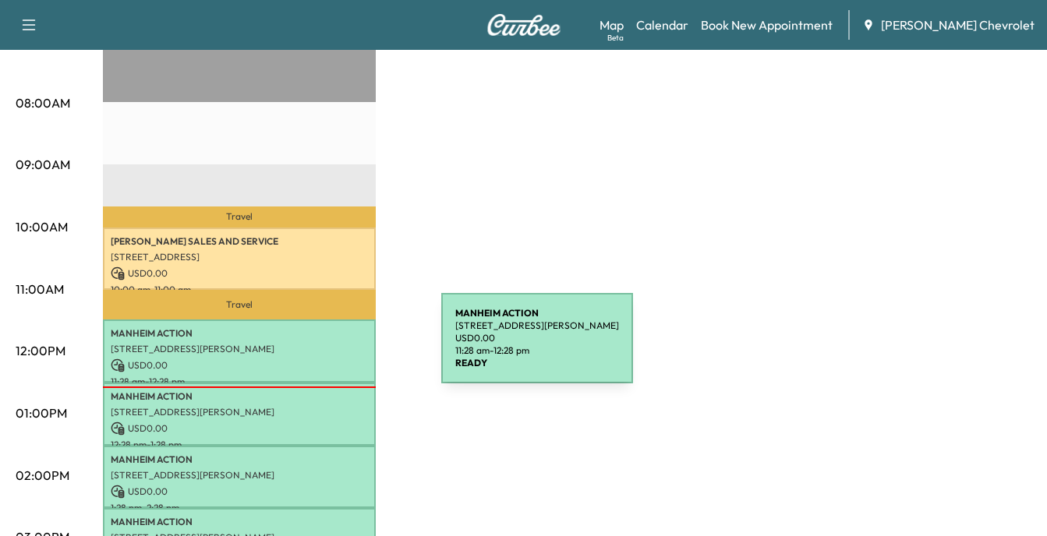
click at [324, 348] on p "[STREET_ADDRESS][PERSON_NAME]" at bounding box center [239, 349] width 257 height 12
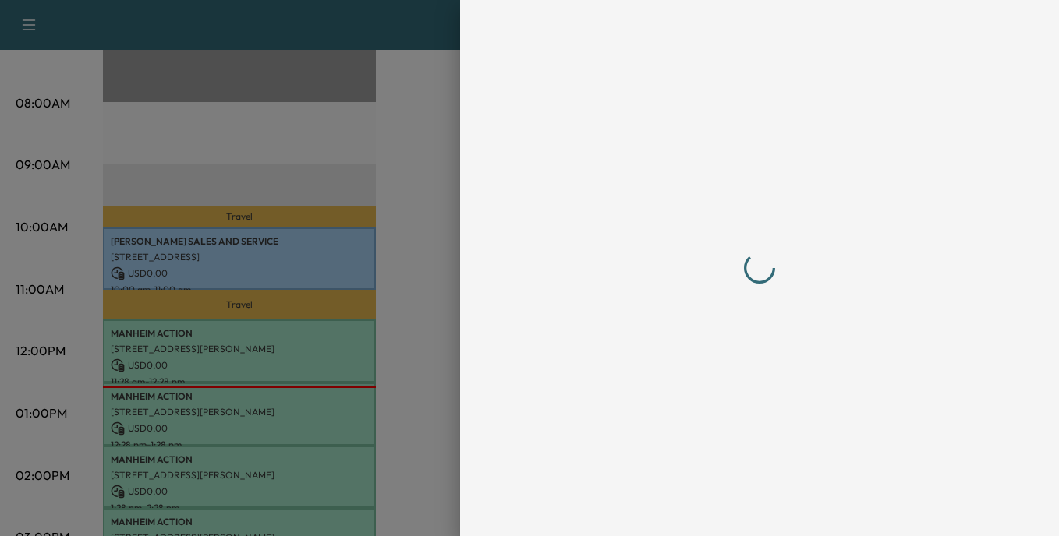
click at [324, 348] on div at bounding box center [529, 268] width 1059 height 536
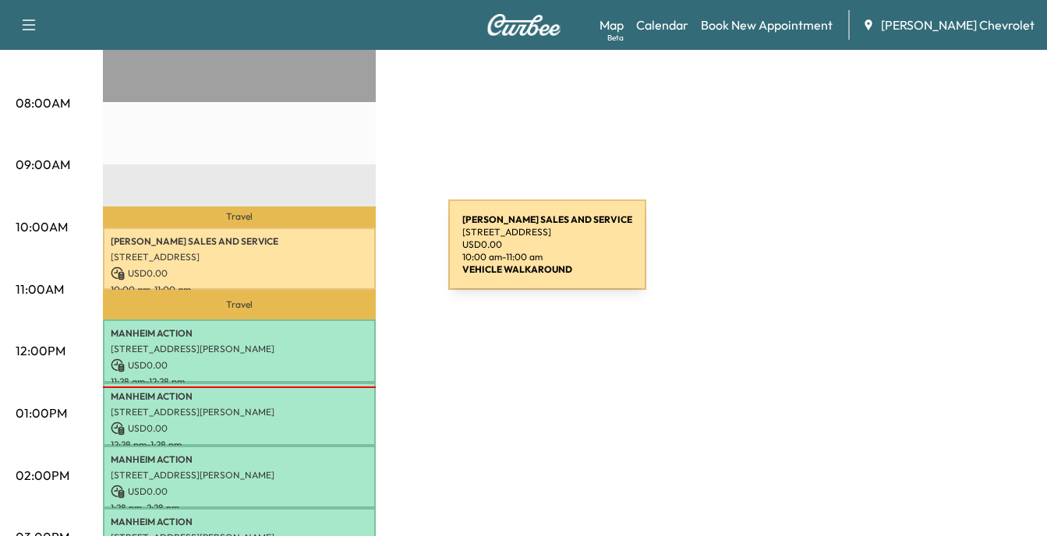
click at [331, 254] on p "[STREET_ADDRESS]" at bounding box center [239, 257] width 257 height 12
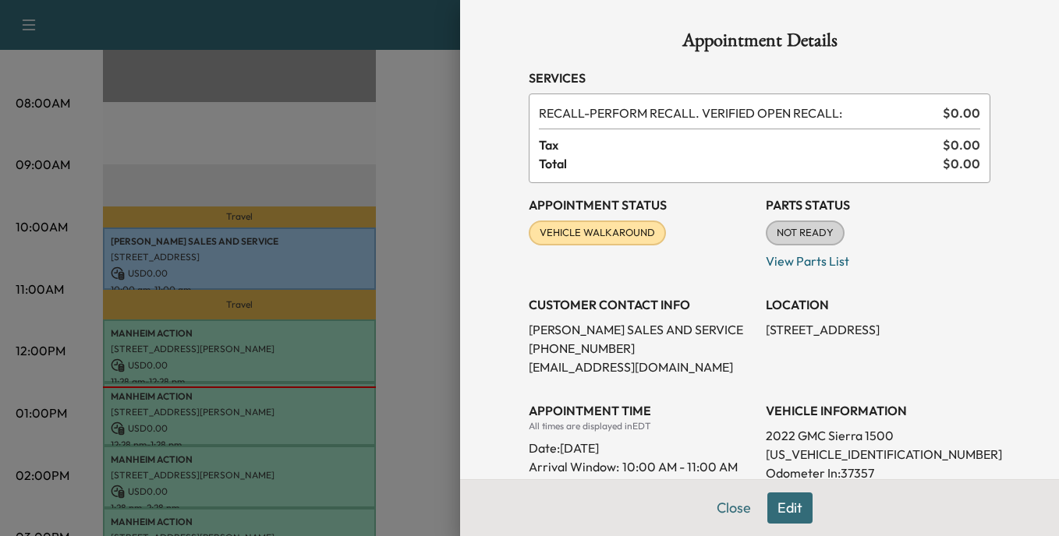
click at [799, 235] on span "NOT READY" at bounding box center [805, 233] width 76 height 16
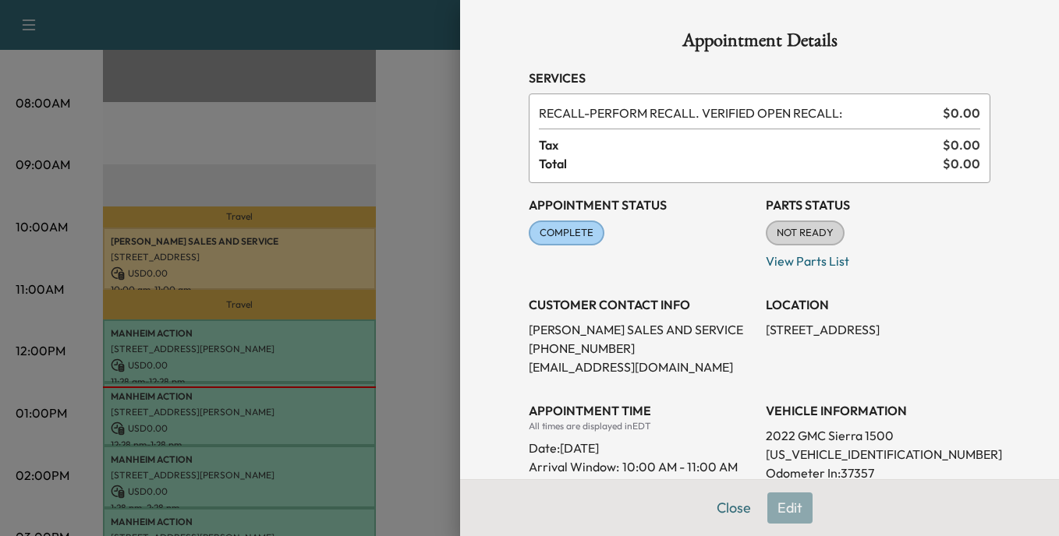
click at [781, 509] on button "Edit" at bounding box center [789, 508] width 45 height 31
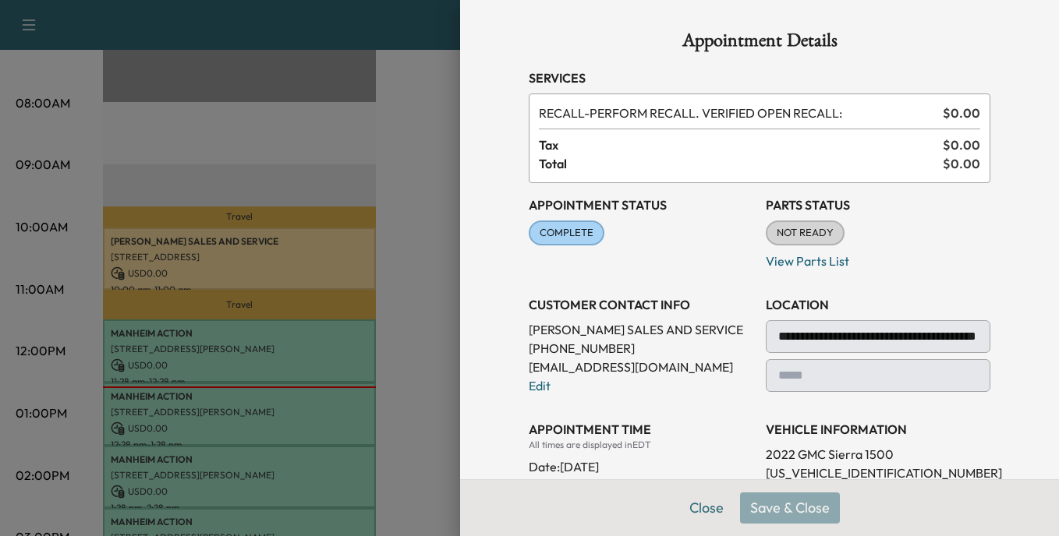
click at [774, 506] on div "Close Save & Close" at bounding box center [759, 507] width 599 height 57
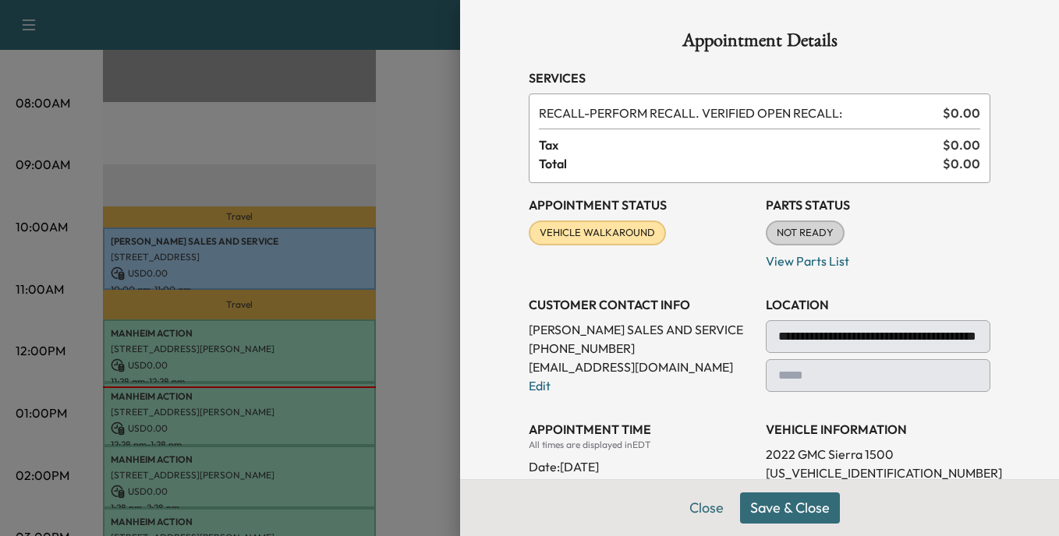
click at [581, 233] on span "VEHICLE WALKAROUND" at bounding box center [597, 233] width 134 height 16
click at [581, 232] on span "VEHICLE WALKAROUND" at bounding box center [597, 233] width 134 height 16
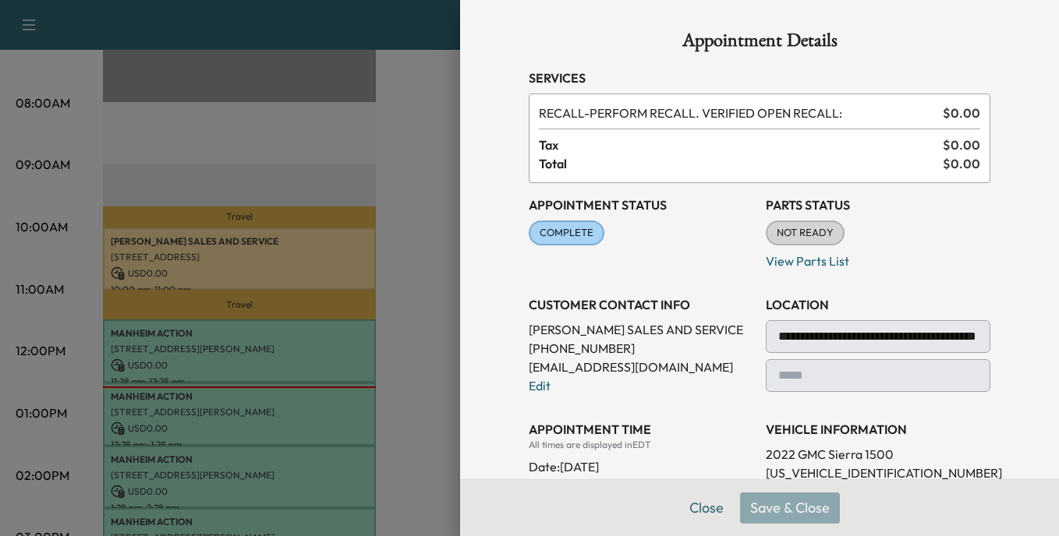
drag, startPoint x: 581, startPoint y: 232, endPoint x: 613, endPoint y: 278, distance: 56.0
click at [613, 278] on div "**********" at bounding box center [760, 426] width 462 height 486
click at [697, 504] on button "Close" at bounding box center [706, 508] width 55 height 31
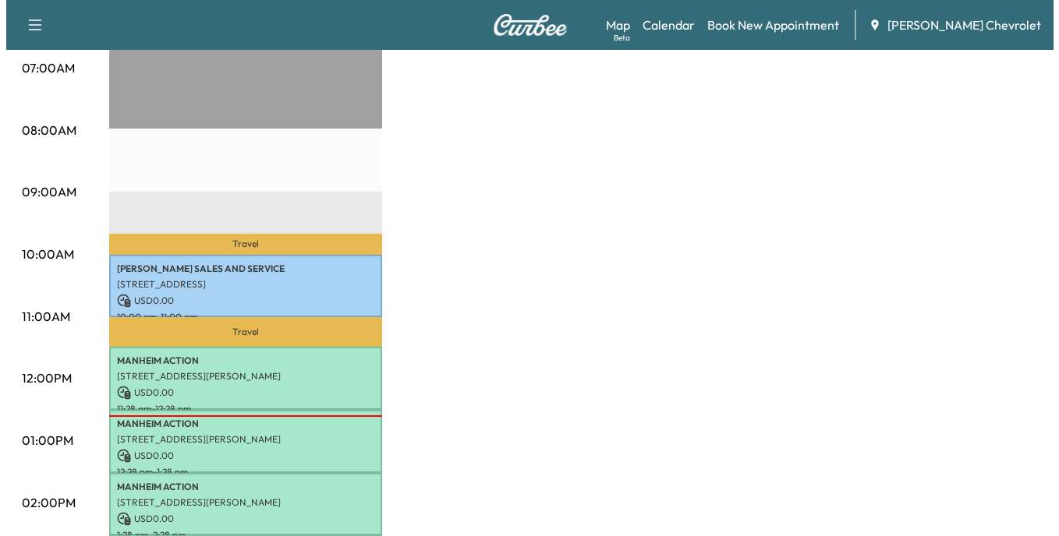
scroll to position [390, 0]
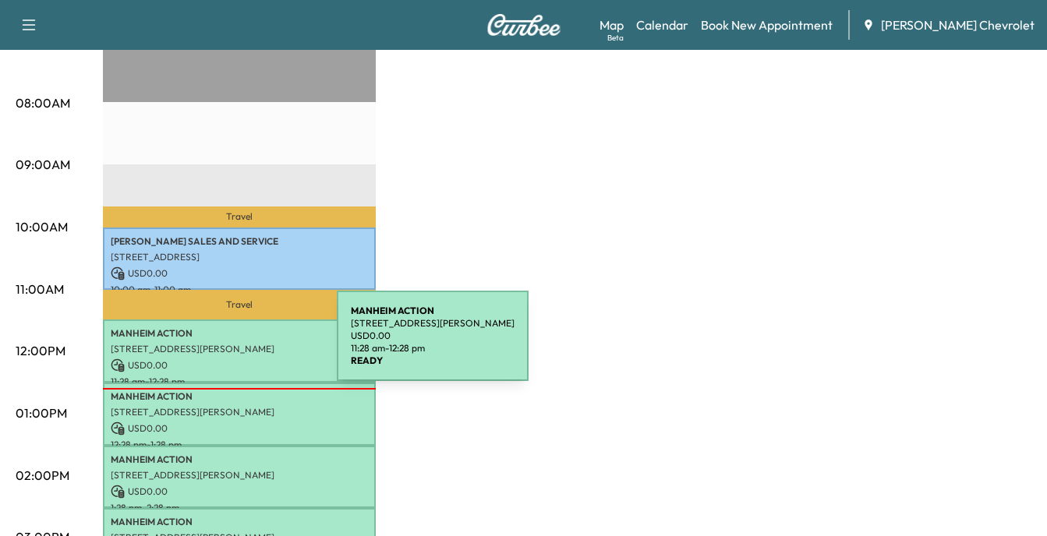
click at [220, 345] on p "[STREET_ADDRESS][PERSON_NAME]" at bounding box center [239, 349] width 257 height 12
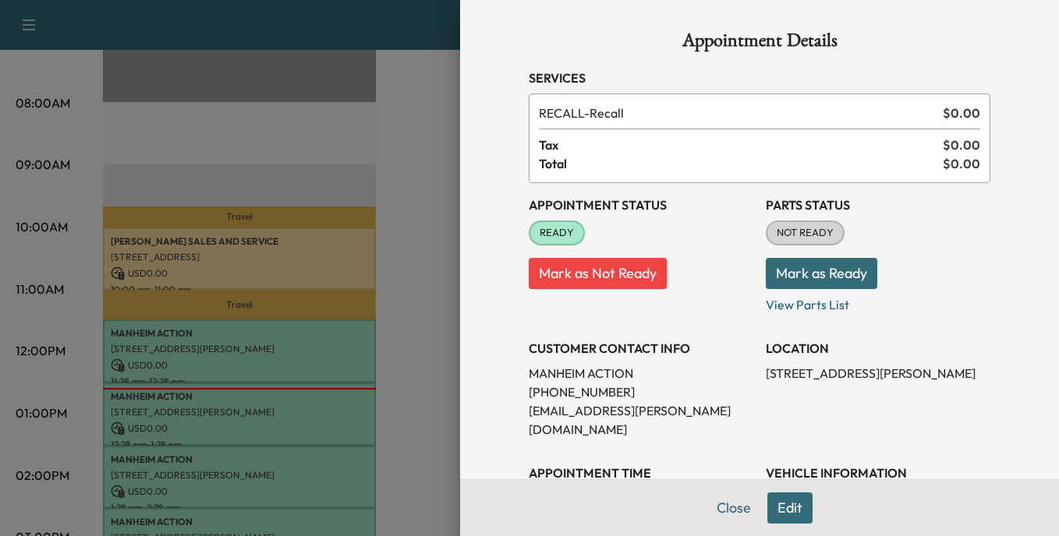
click at [823, 276] on button "Mark as Ready" at bounding box center [821, 273] width 111 height 31
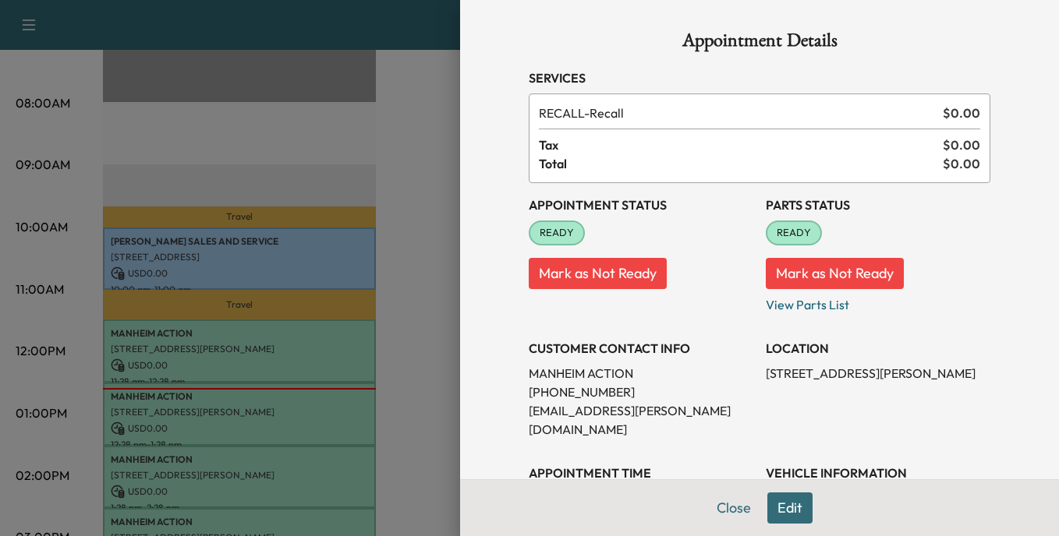
click at [180, 410] on div at bounding box center [529, 268] width 1059 height 536
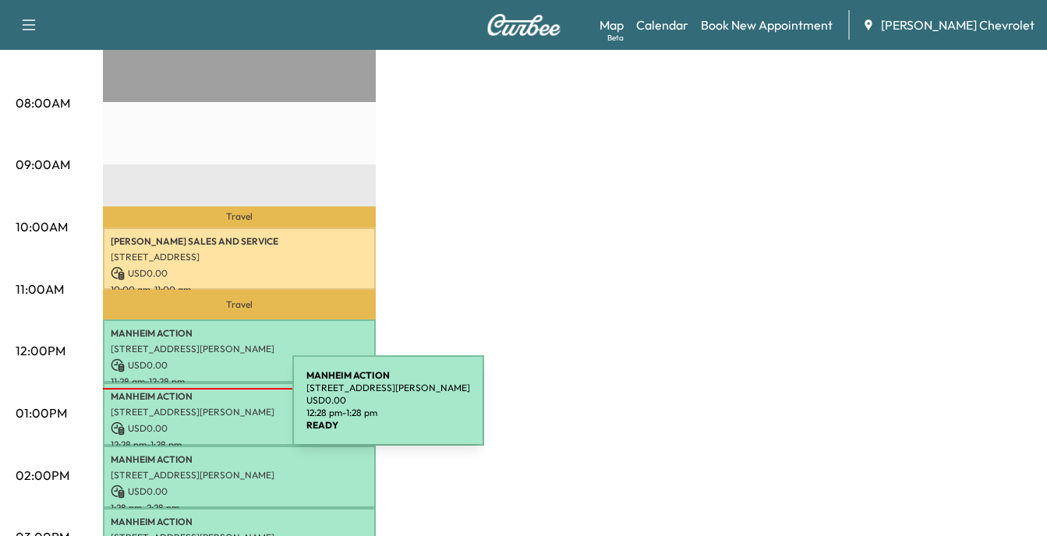
click at [175, 410] on p "[STREET_ADDRESS][PERSON_NAME]" at bounding box center [239, 412] width 257 height 12
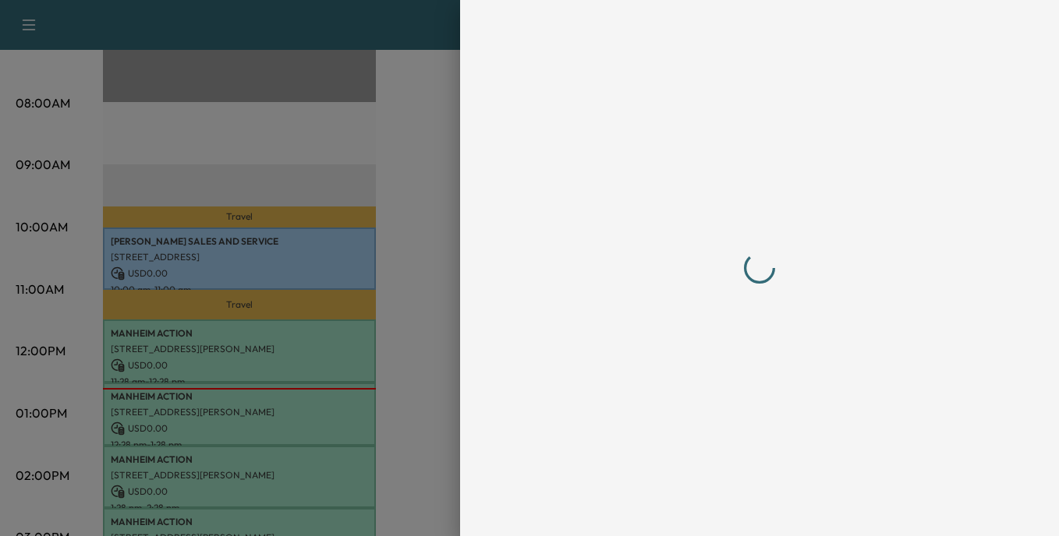
click at [175, 410] on div at bounding box center [529, 268] width 1059 height 536
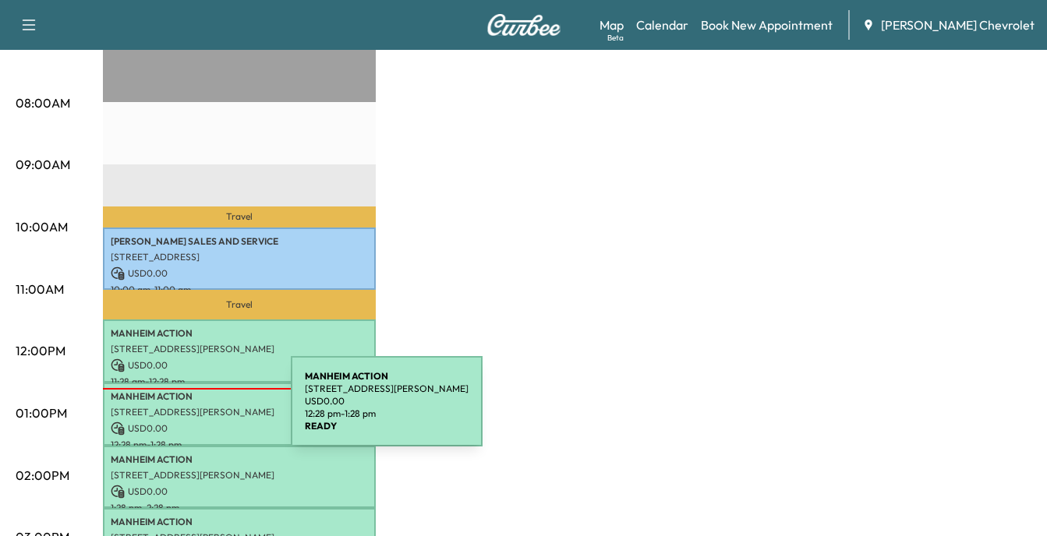
click at [174, 411] on p "[STREET_ADDRESS][PERSON_NAME]" at bounding box center [239, 412] width 257 height 12
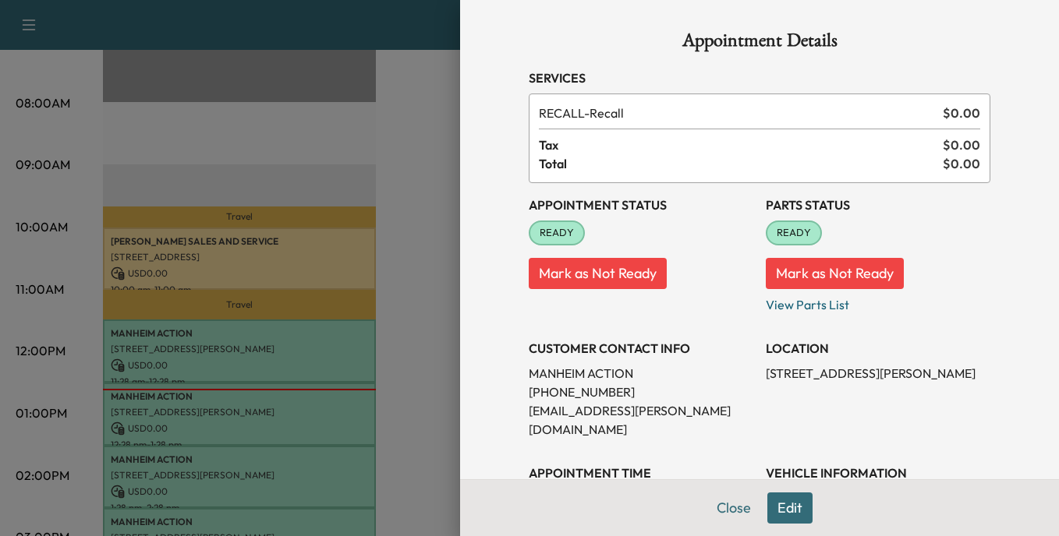
click at [581, 271] on button "Mark as Not Ready" at bounding box center [598, 273] width 138 height 31
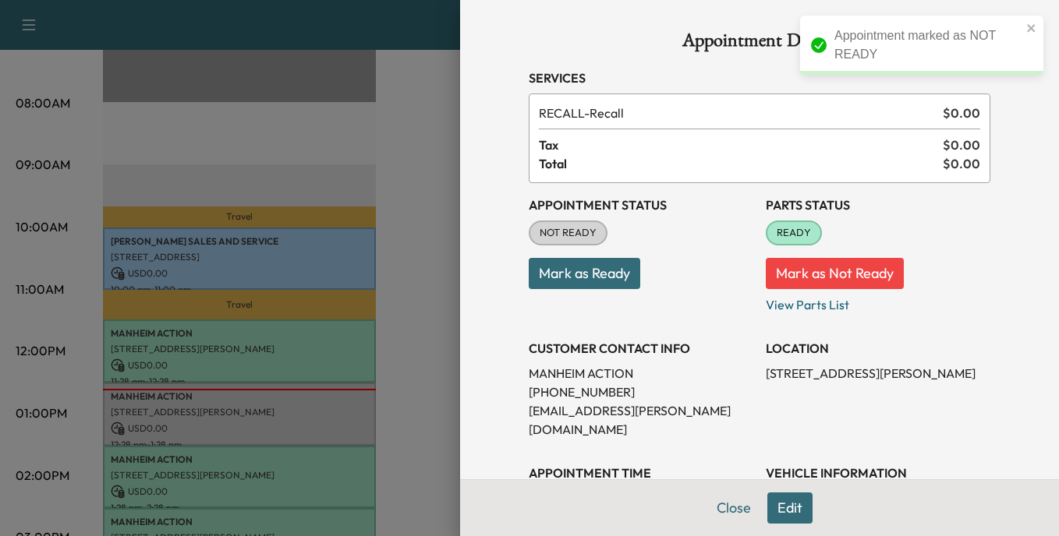
click at [581, 271] on button "Mark as Ready" at bounding box center [584, 273] width 111 height 31
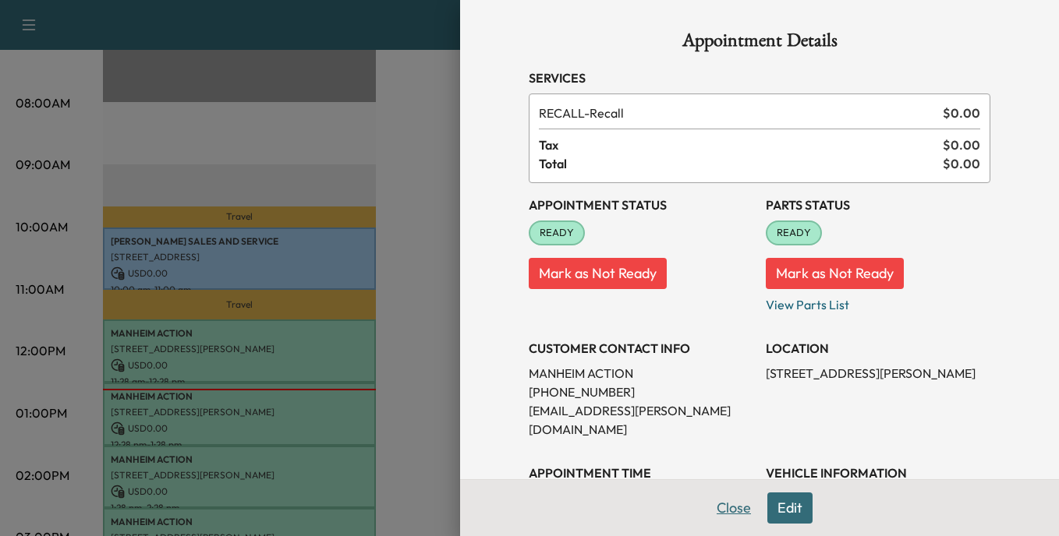
click at [719, 507] on button "Close" at bounding box center [733, 508] width 55 height 31
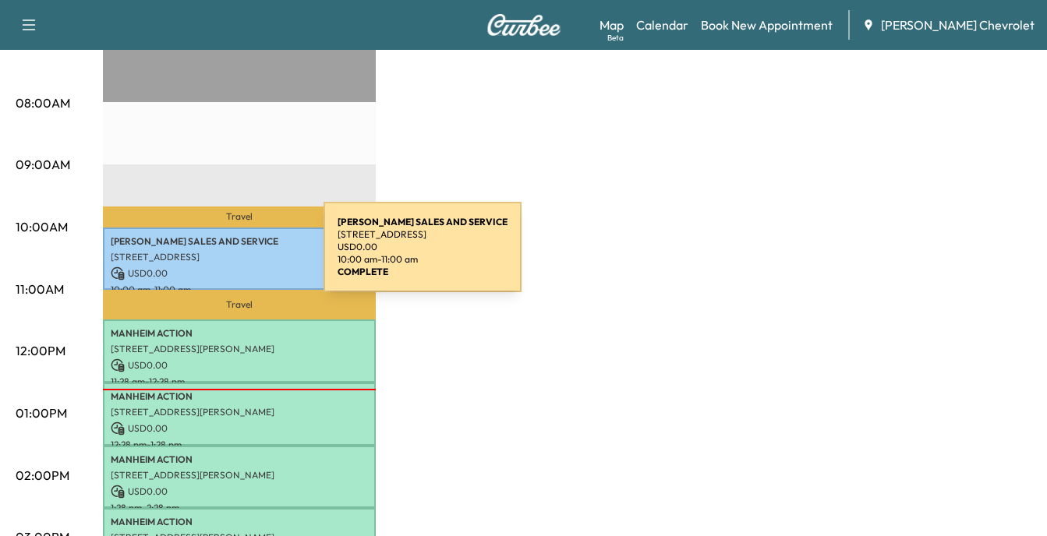
click at [207, 256] on p "[STREET_ADDRESS]" at bounding box center [239, 257] width 257 height 12
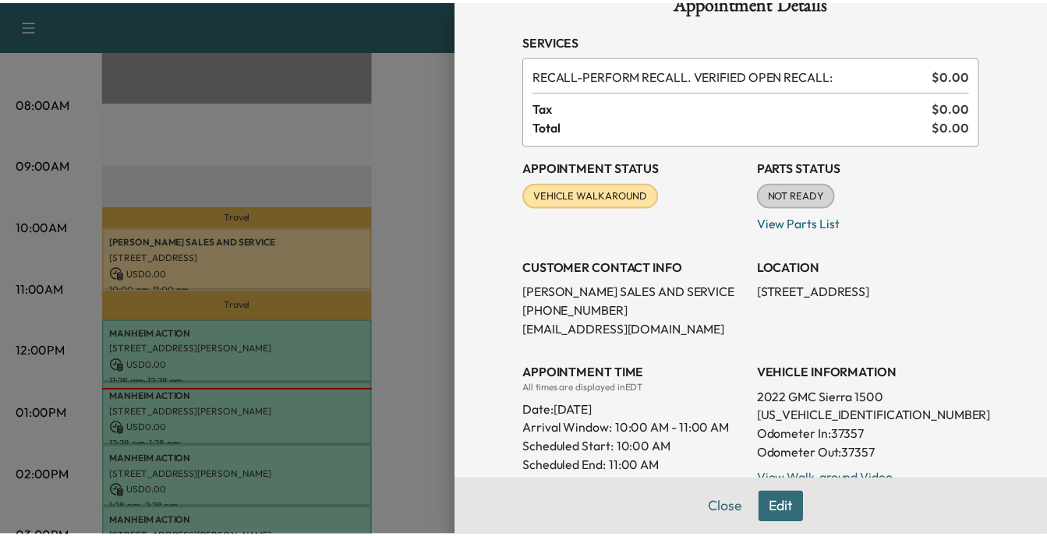
scroll to position [0, 0]
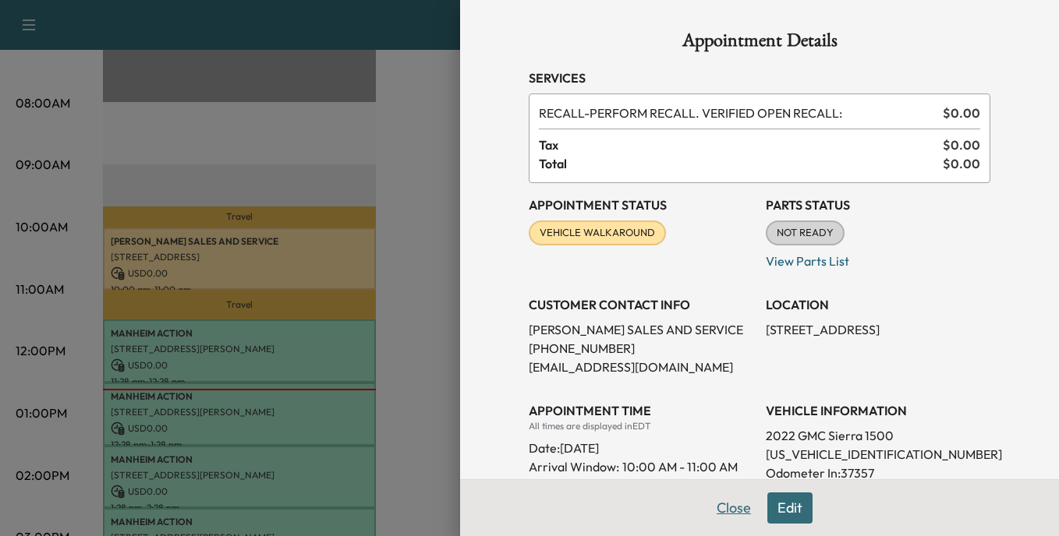
click at [723, 503] on button "Close" at bounding box center [733, 508] width 55 height 31
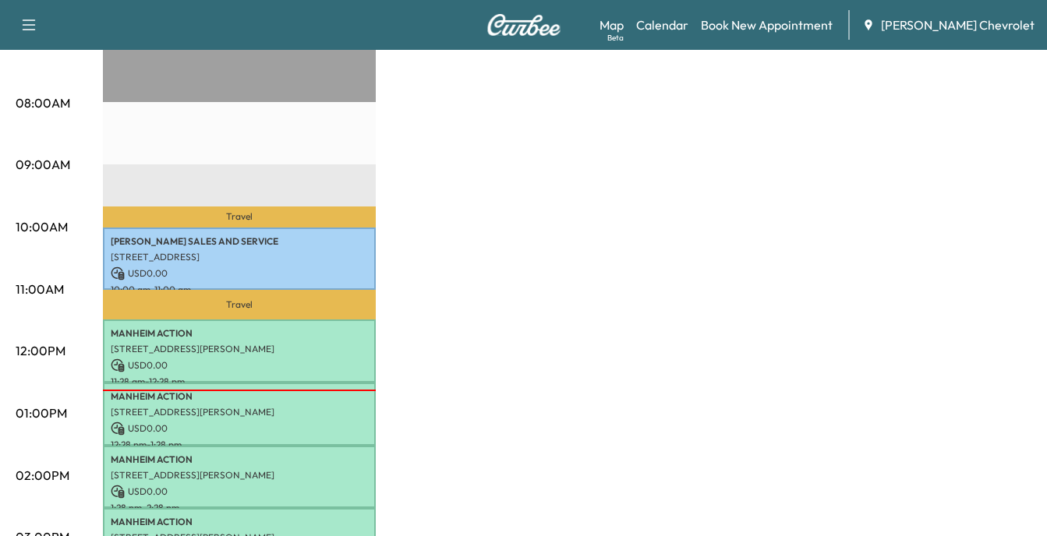
click at [26, 18] on icon "button" at bounding box center [28, 25] width 19 height 19
click at [44, 477] on button "Log Out" at bounding box center [55, 477] width 58 height 25
